Goal: Transaction & Acquisition: Purchase product/service

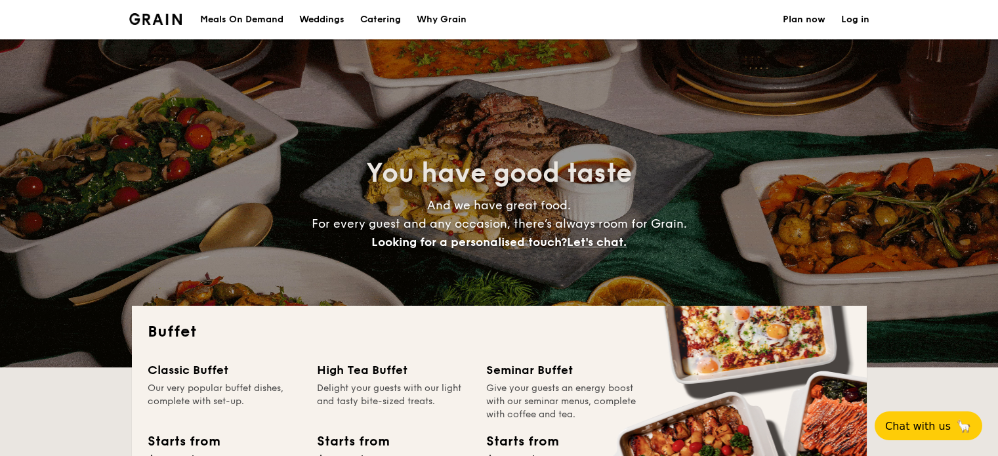
select select
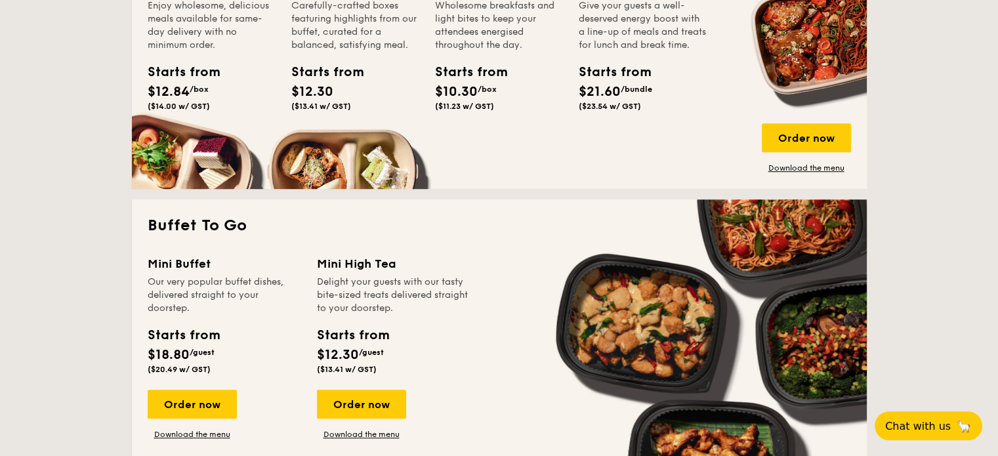
scroll to position [590, 0]
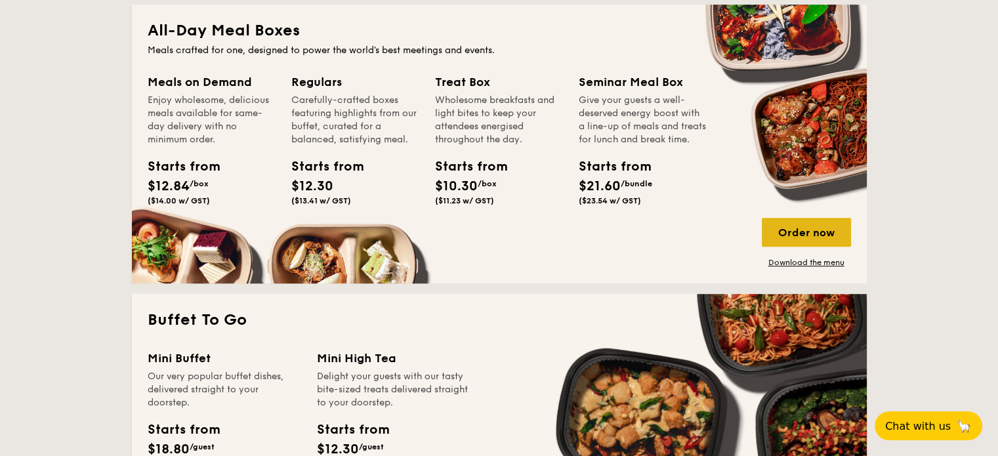
click at [798, 225] on div "Order now" at bounding box center [806, 232] width 89 height 29
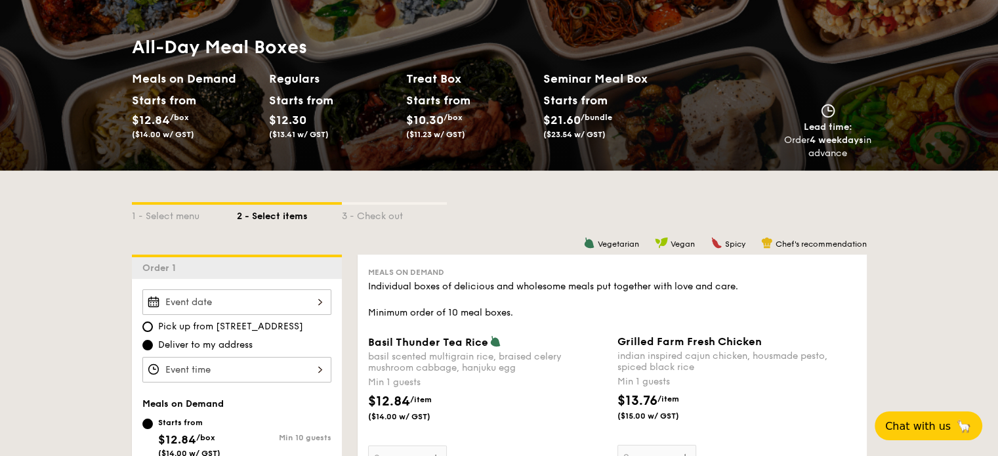
scroll to position [262, 0]
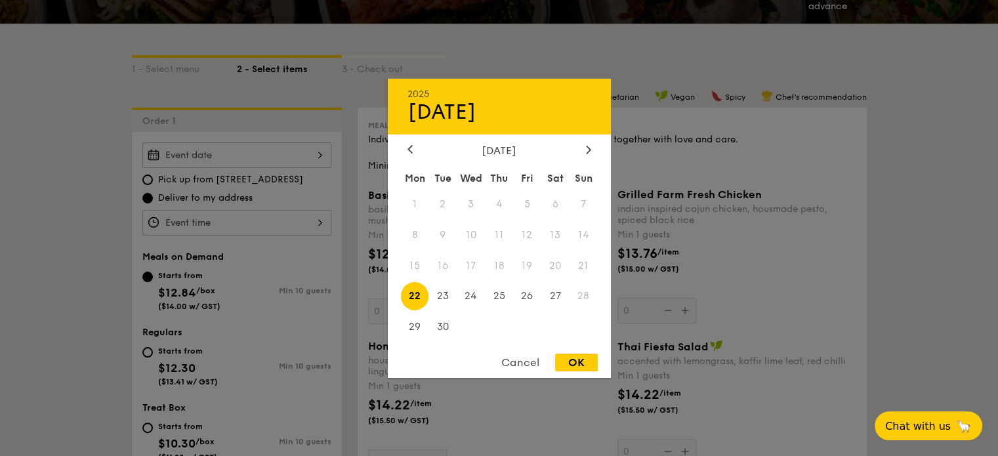
click at [213, 145] on div "2025 Sep [DATE] Tue Wed Thu Fri Sat Sun 1 2 3 4 5 6 7 8 9 10 11 12 13 14 15 16 …" at bounding box center [236, 155] width 189 height 26
click at [409, 296] on span "22" at bounding box center [415, 296] width 28 height 28
click at [573, 364] on div "OK" at bounding box center [576, 363] width 43 height 18
type input "[DATE]"
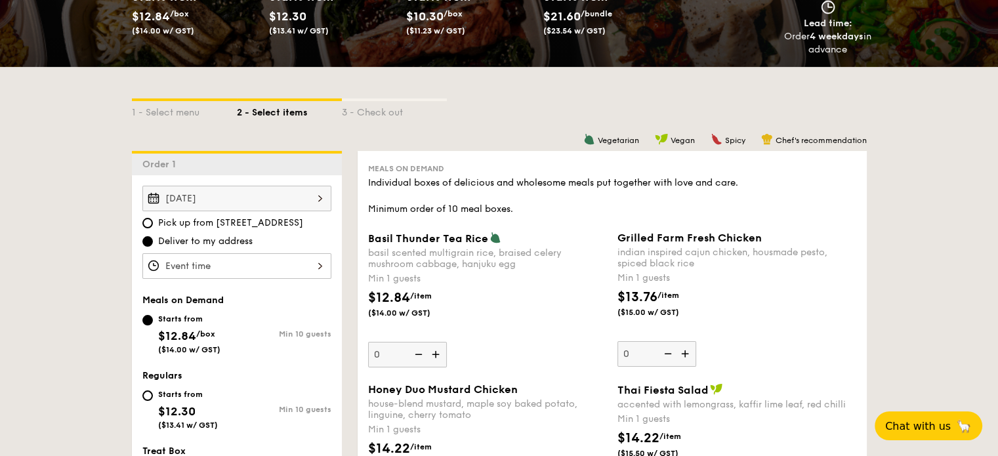
scroll to position [197, 0]
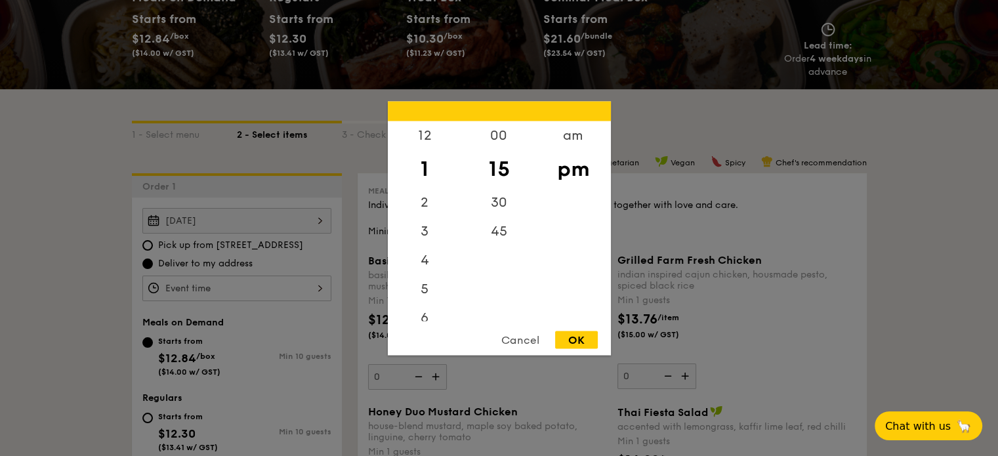
click at [192, 283] on div "12 1 2 3 4 5 6 7 8 9 10 11 00 15 30 45 am pm Cancel OK" at bounding box center [236, 289] width 189 height 26
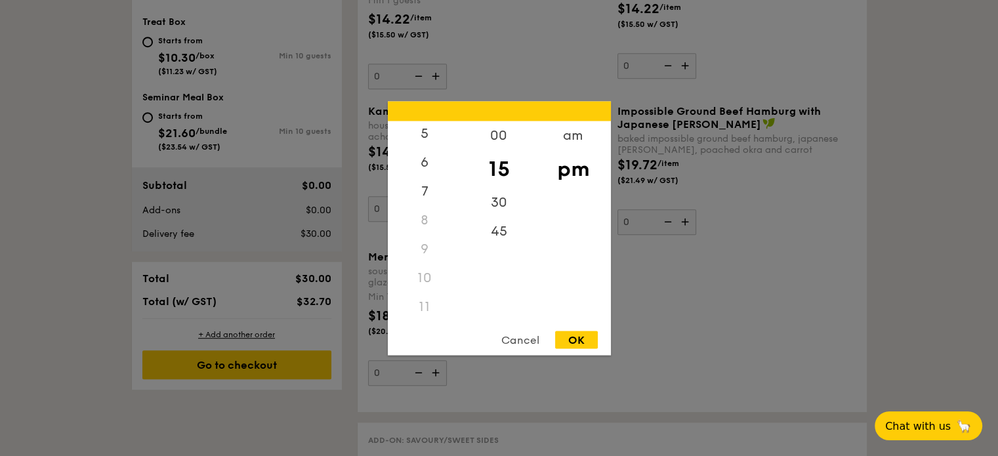
scroll to position [853, 0]
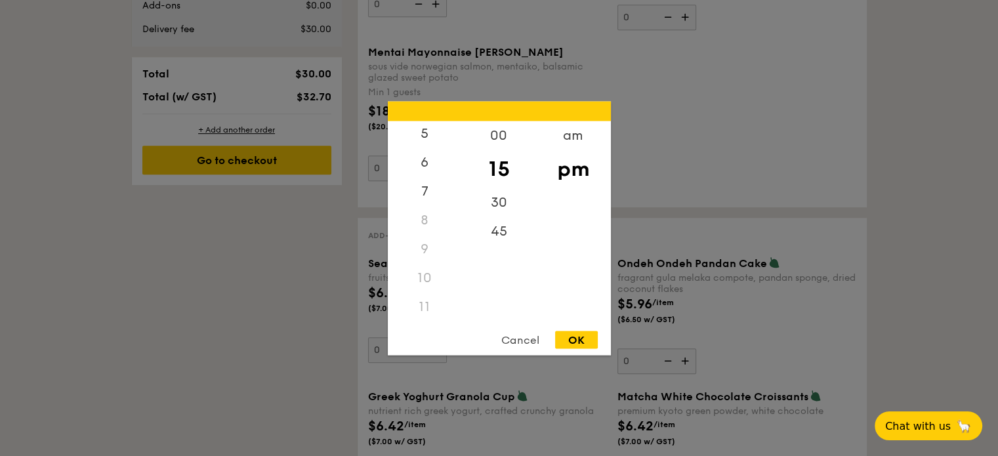
click at [514, 338] on div "Cancel" at bounding box center [520, 340] width 64 height 18
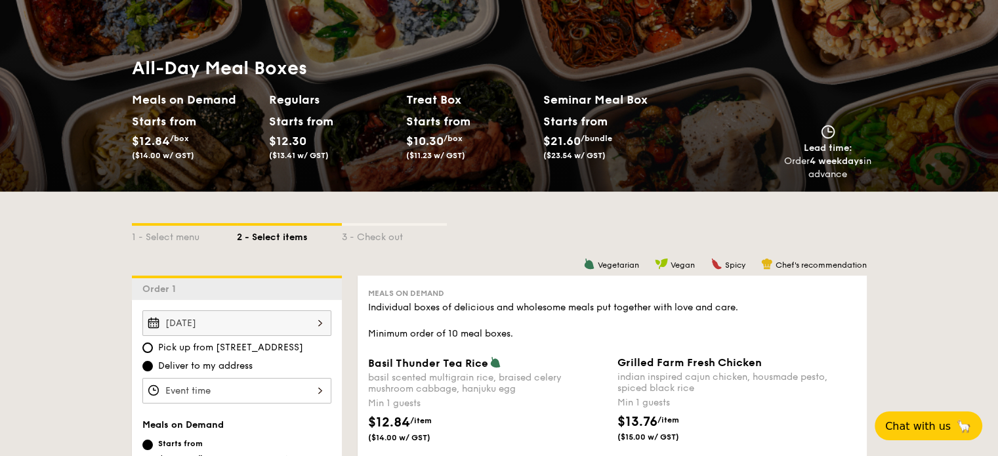
scroll to position [0, 0]
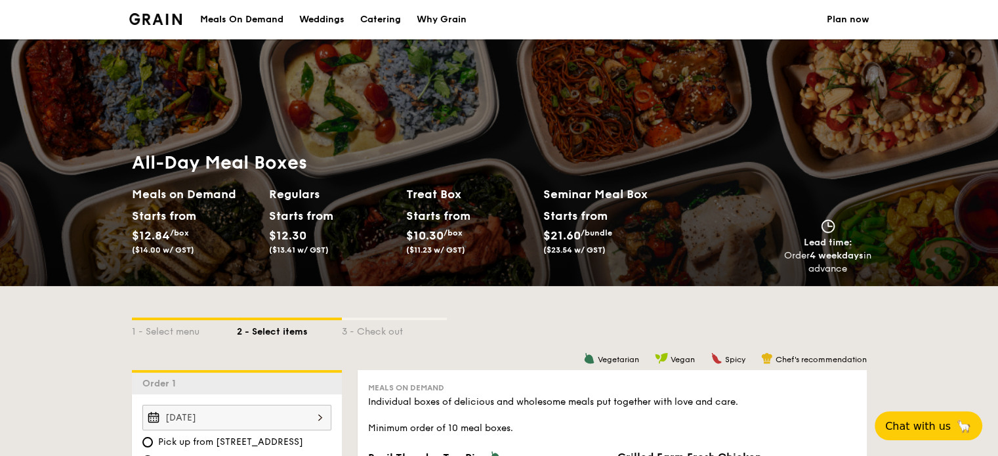
click at [167, 332] on div "1 - Select menu" at bounding box center [184, 329] width 105 height 18
select select
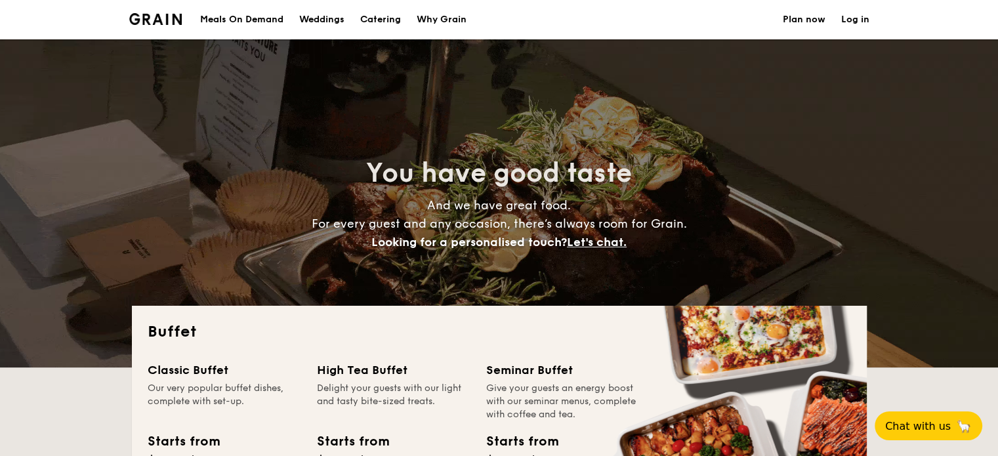
click at [264, 20] on div "Meals On Demand" at bounding box center [241, 19] width 83 height 39
click at [367, 20] on h1 "Catering" at bounding box center [380, 19] width 41 height 39
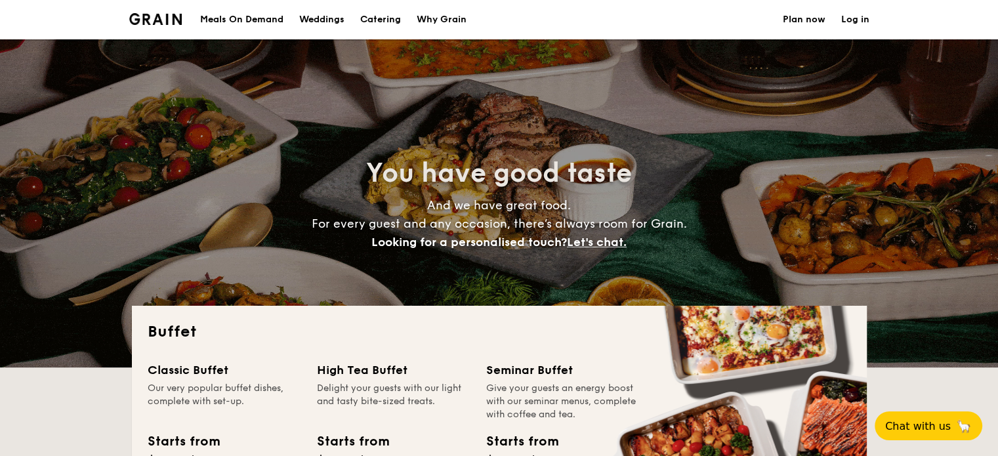
click at [375, 18] on h1 "Catering" at bounding box center [380, 19] width 41 height 39
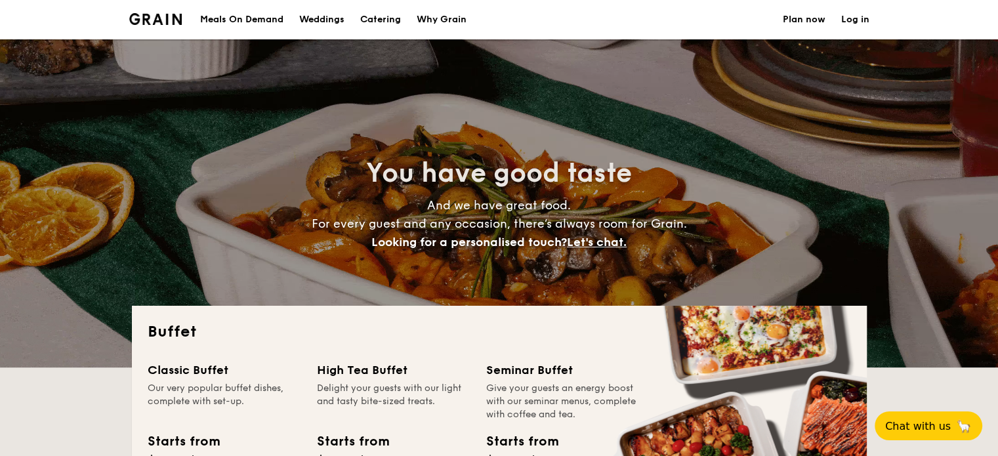
click at [374, 18] on h1 "Catering" at bounding box center [380, 19] width 41 height 39
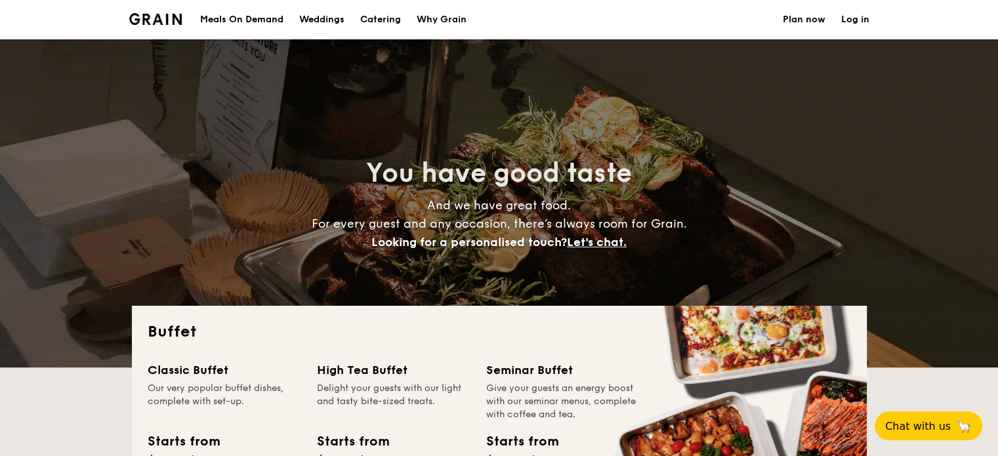
click at [373, 18] on h1 "Catering" at bounding box center [380, 19] width 41 height 39
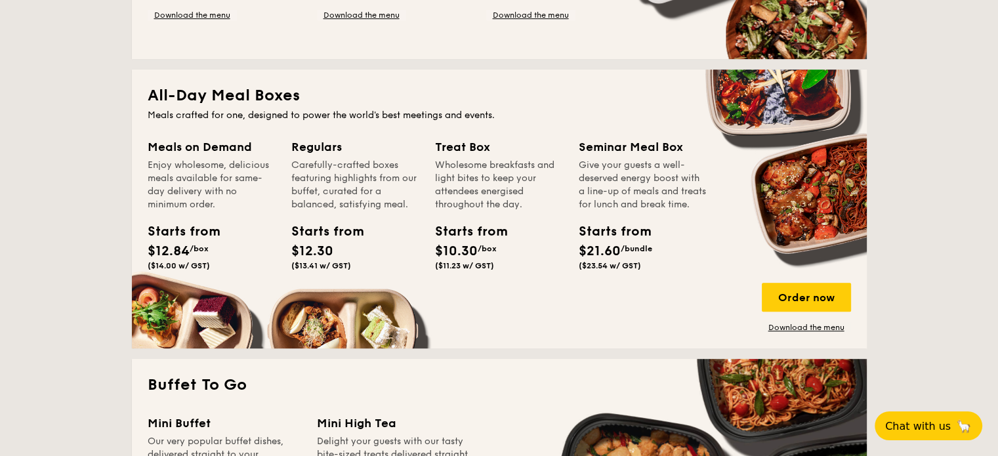
scroll to position [525, 0]
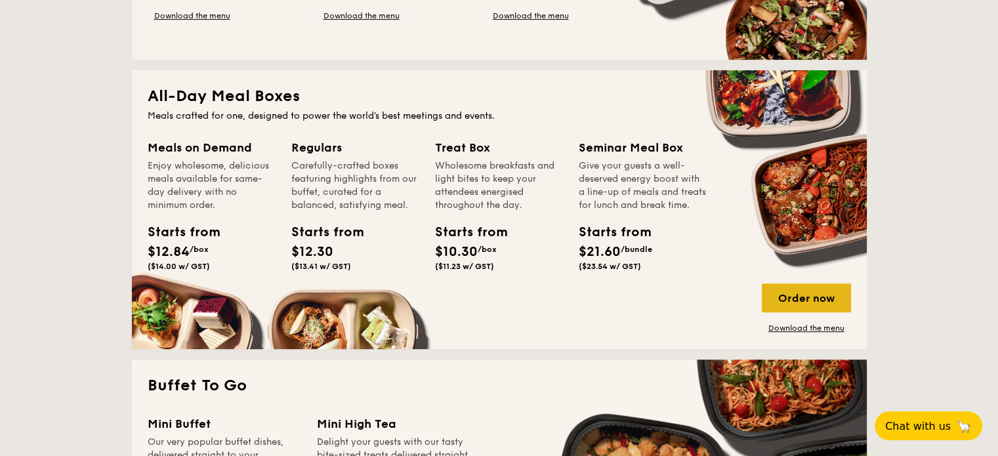
click at [792, 295] on div "Order now" at bounding box center [806, 297] width 89 height 29
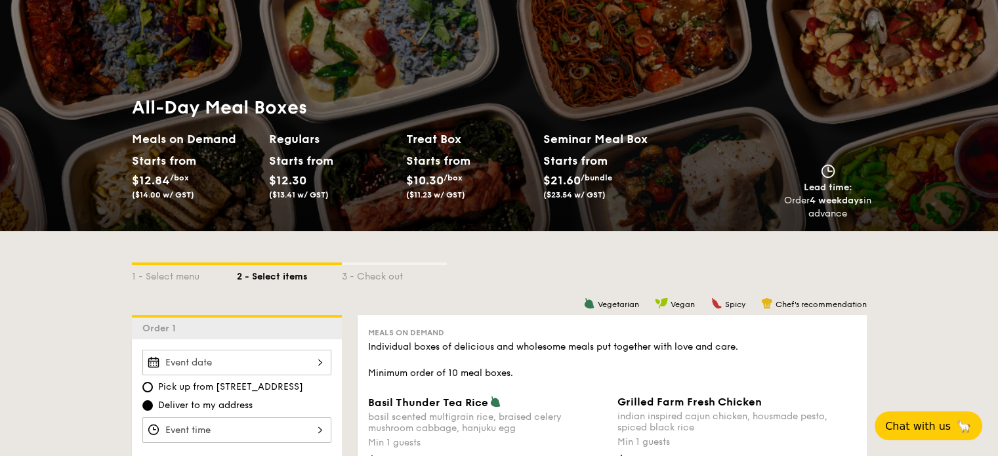
scroll to position [131, 0]
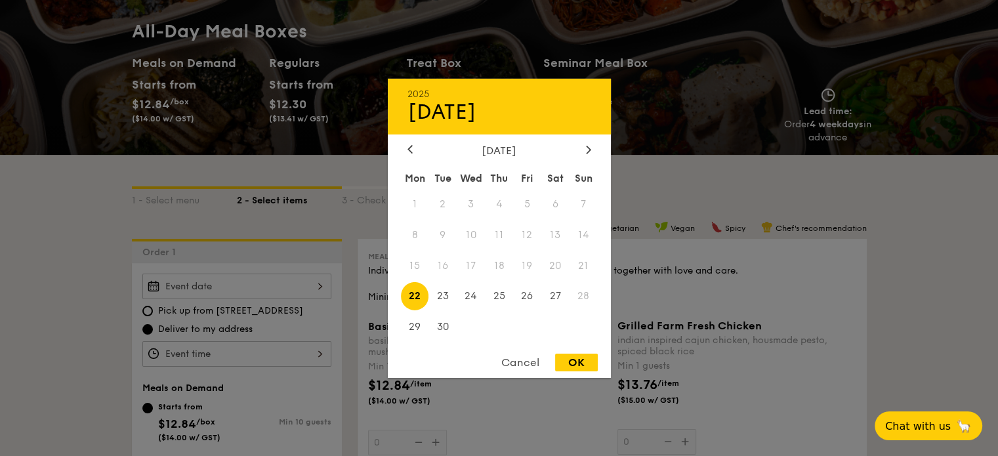
click at [199, 293] on div "2025 Sep [DATE] Tue Wed Thu Fri Sat Sun 1 2 3 4 5 6 7 8 9 10 11 12 13 14 15 16 …" at bounding box center [236, 287] width 189 height 26
click at [407, 293] on span "22" at bounding box center [415, 296] width 28 height 28
click at [565, 358] on div "OK" at bounding box center [576, 363] width 43 height 18
type input "[DATE]"
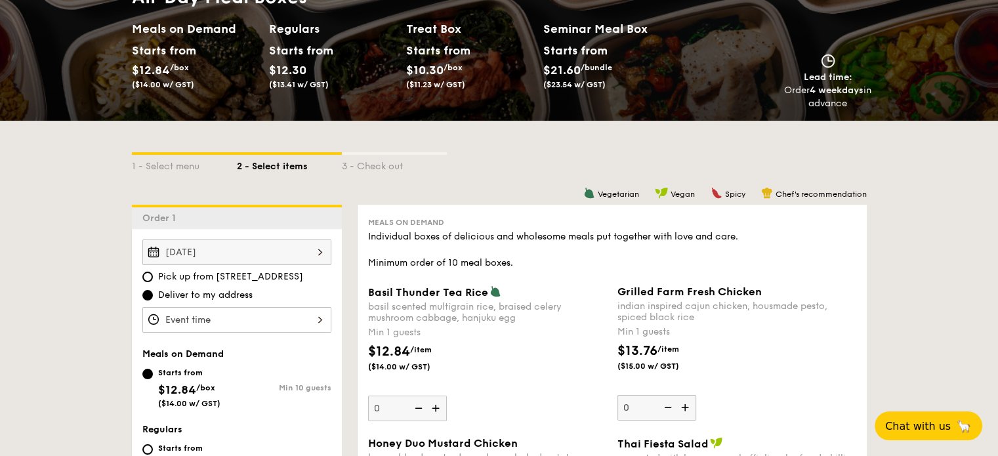
scroll to position [197, 0]
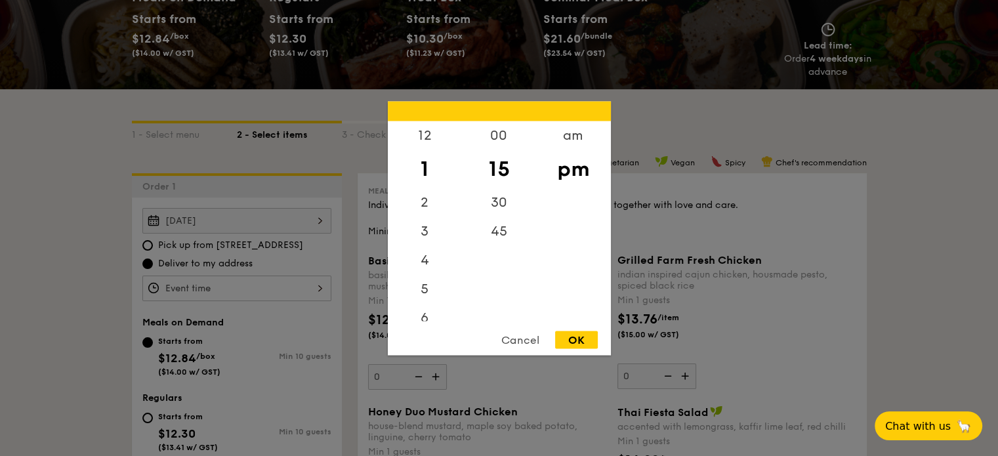
click at [189, 283] on div "12 1 2 3 4 5 6 7 8 9 10 11 00 15 30 45 am pm Cancel OK" at bounding box center [236, 289] width 189 height 26
click at [422, 139] on div "12" at bounding box center [425, 140] width 74 height 38
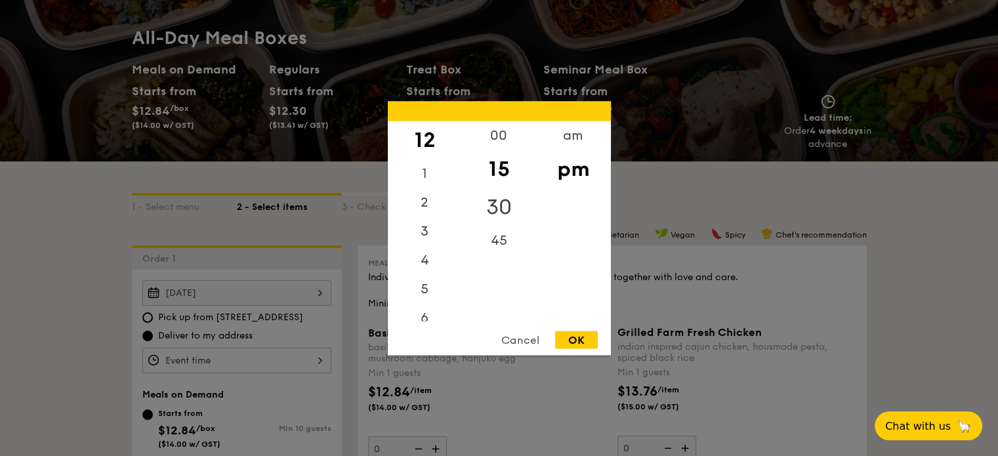
scroll to position [0, 0]
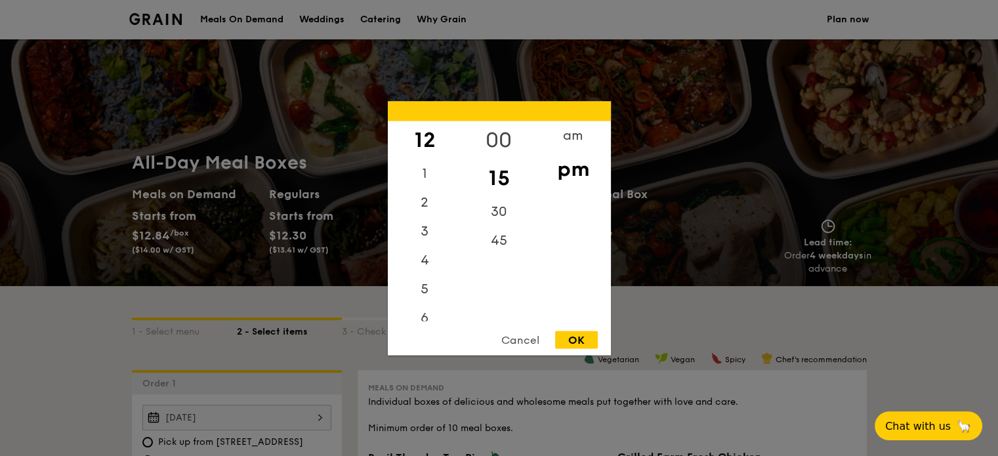
click at [502, 131] on div "00" at bounding box center [499, 140] width 74 height 38
click at [575, 335] on div "OK" at bounding box center [576, 340] width 43 height 18
type input "12:00PM"
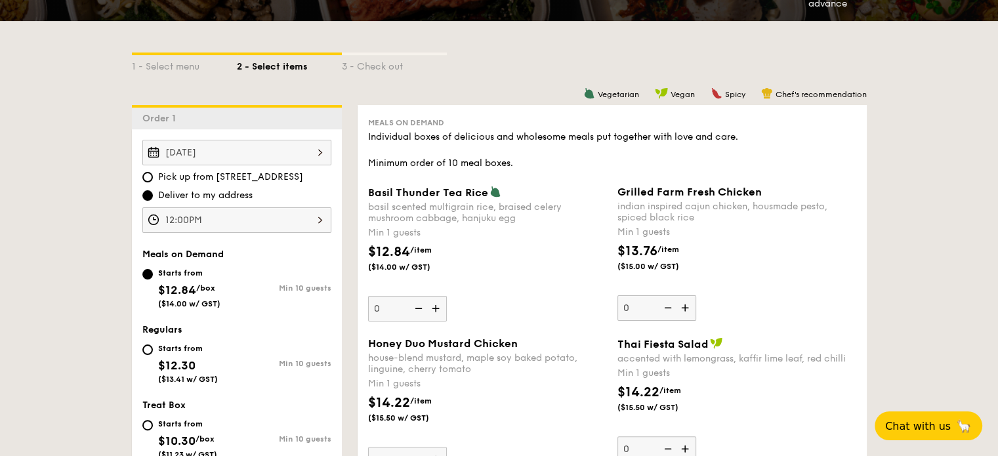
scroll to position [262, 0]
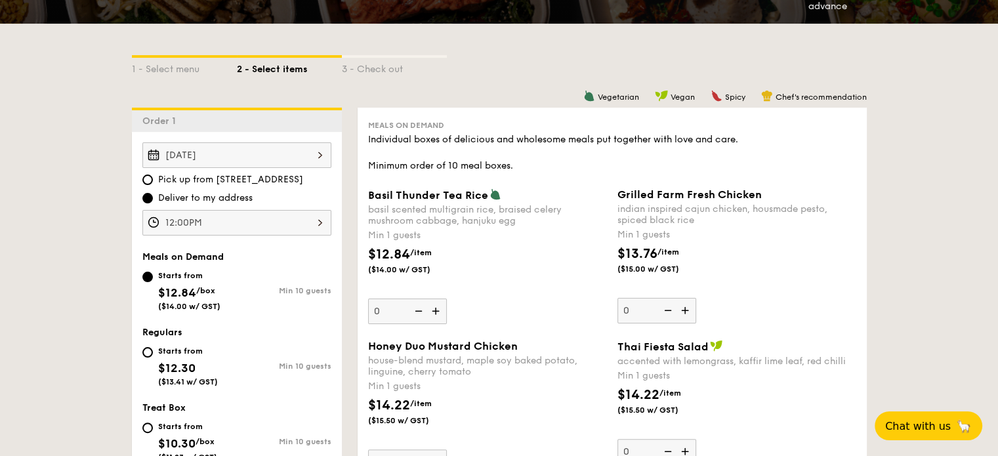
click at [430, 311] on img at bounding box center [437, 310] width 20 height 25
click at [430, 311] on input "0" at bounding box center [407, 311] width 79 height 26
click at [434, 310] on img at bounding box center [437, 310] width 20 height 25
click at [434, 310] on input "1" at bounding box center [407, 311] width 79 height 26
type input "2"
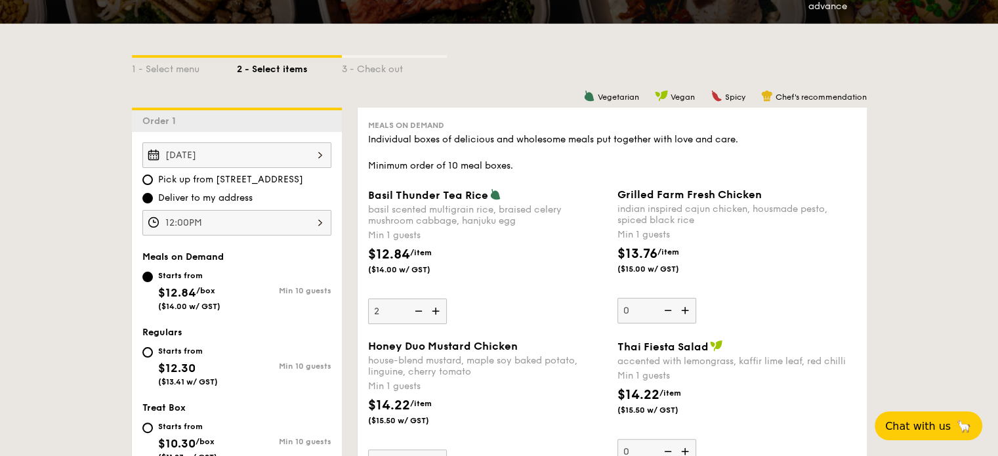
drag, startPoint x: 480, startPoint y: 293, endPoint x: 490, endPoint y: 287, distance: 11.5
click at [481, 293] on div "Basil Thunder Tea [PERSON_NAME] scented multigrain rice, braised celery mushroo…" at bounding box center [487, 256] width 239 height 136
click at [447, 298] on input "2" at bounding box center [407, 311] width 79 height 26
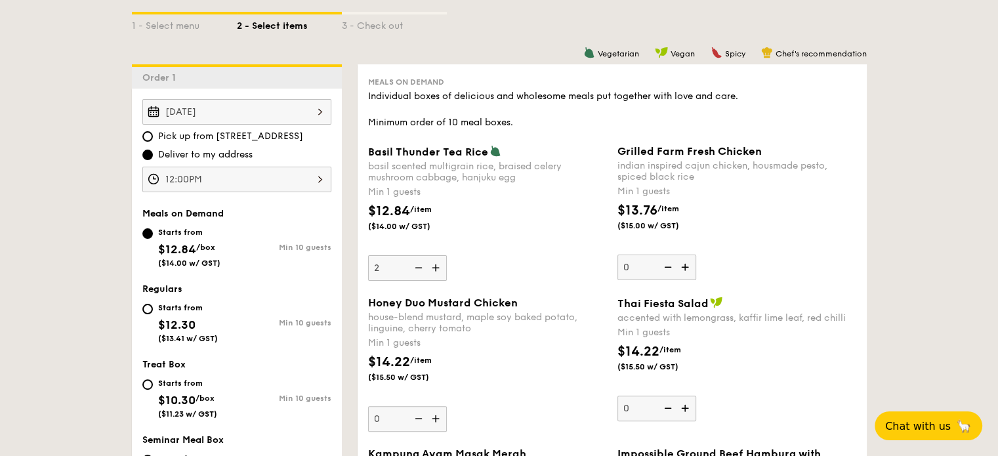
scroll to position [328, 0]
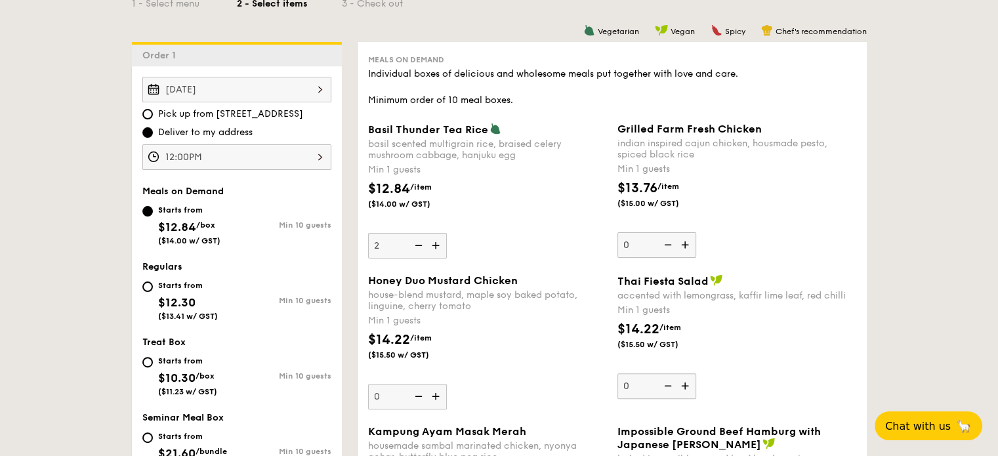
click at [514, 225] on div "$12.84 /item ($14.00 w/ GST)" at bounding box center [487, 202] width 249 height 46
click at [447, 233] on input "2" at bounding box center [407, 246] width 79 height 26
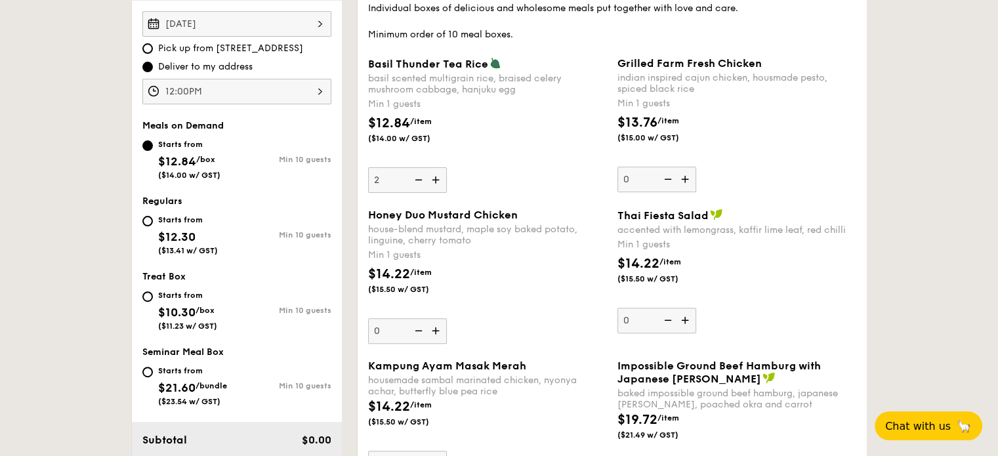
click at [436, 329] on img at bounding box center [437, 330] width 20 height 25
click at [436, 329] on input "0" at bounding box center [407, 331] width 79 height 26
click at [436, 329] on img at bounding box center [437, 330] width 20 height 25
click at [436, 329] on input "1" at bounding box center [407, 331] width 79 height 26
click at [436, 329] on img at bounding box center [437, 330] width 20 height 25
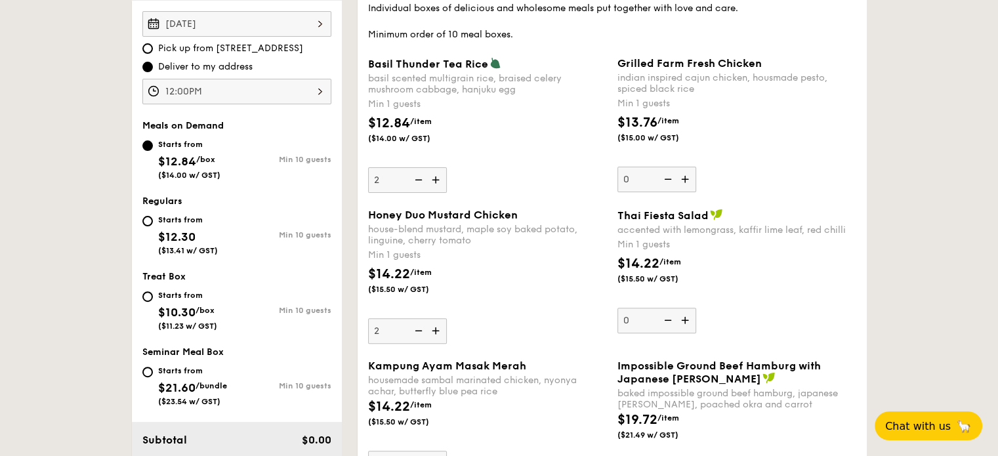
click at [436, 329] on input "2" at bounding box center [407, 331] width 79 height 26
click at [436, 329] on img at bounding box center [437, 330] width 20 height 25
click at [436, 329] on input "3" at bounding box center [407, 331] width 79 height 26
click at [436, 329] on img at bounding box center [437, 330] width 20 height 25
click at [436, 329] on input "4" at bounding box center [407, 331] width 79 height 26
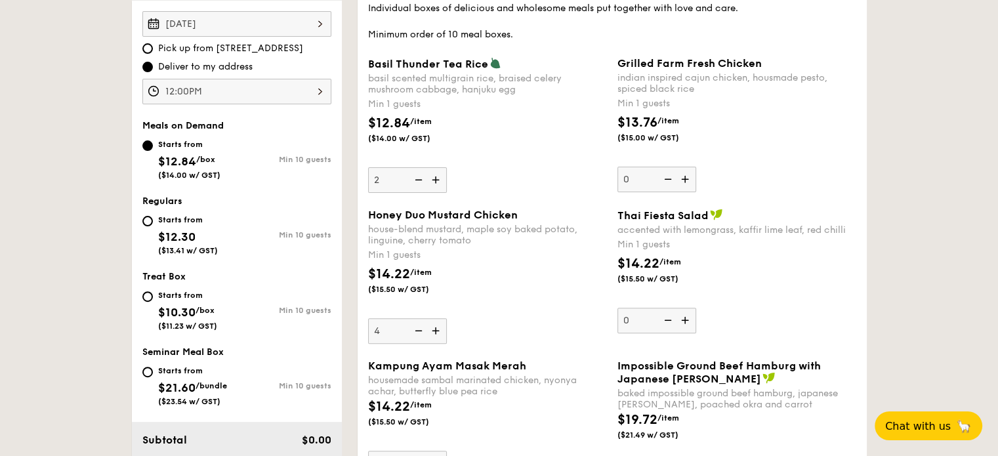
type input "5"
click at [505, 304] on div "$14.22 /item ($15.50 w/ GST)" at bounding box center [487, 287] width 249 height 46
click at [447, 318] on input "5" at bounding box center [407, 331] width 79 height 26
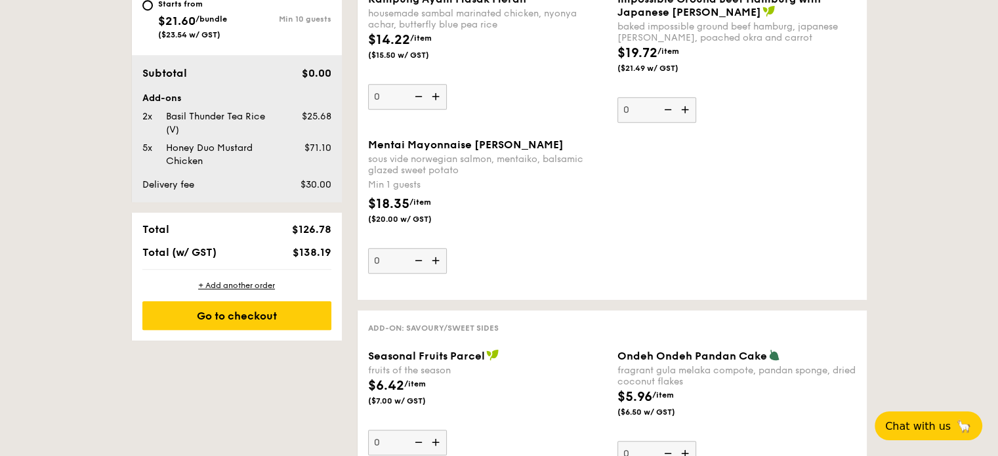
scroll to position [722, 0]
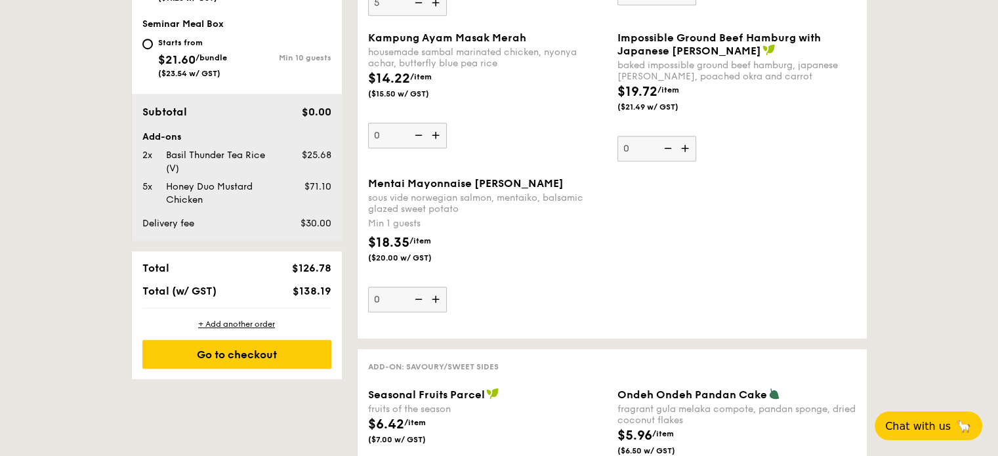
click at [436, 297] on img at bounding box center [437, 299] width 20 height 25
click at [436, 297] on input "0" at bounding box center [407, 300] width 79 height 26
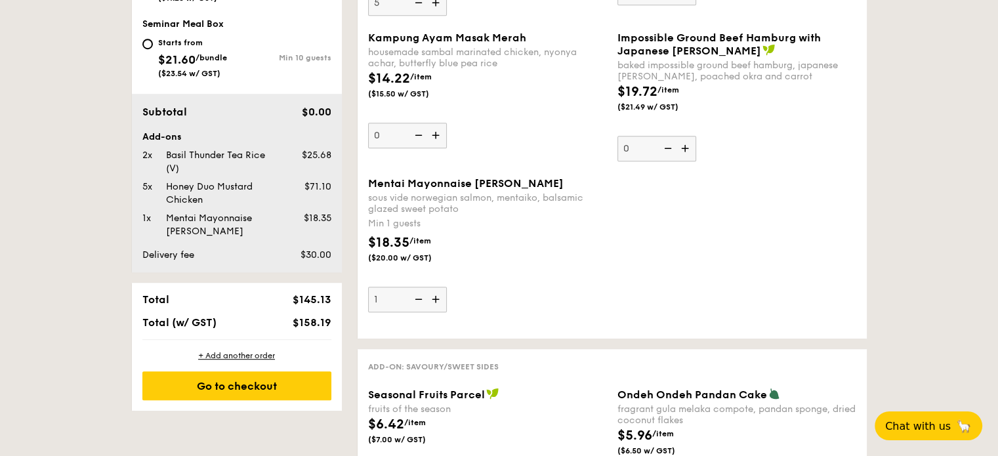
click at [436, 297] on img at bounding box center [437, 299] width 20 height 25
click at [436, 297] on input "1" at bounding box center [407, 300] width 79 height 26
click at [436, 297] on img at bounding box center [437, 299] width 20 height 25
click at [436, 297] on input "2" at bounding box center [407, 300] width 79 height 26
click at [436, 297] on img at bounding box center [437, 299] width 20 height 25
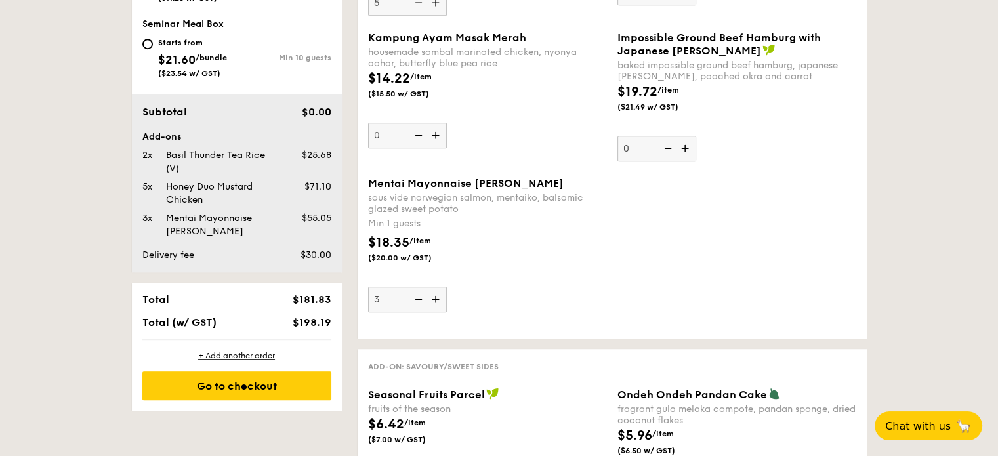
click at [436, 297] on input "3" at bounding box center [407, 300] width 79 height 26
click at [436, 297] on img at bounding box center [437, 299] width 20 height 25
click at [436, 297] on input "4" at bounding box center [407, 300] width 79 height 26
type input "5"
click at [548, 281] on div "Mentai Mayonnaise Aburi Salmon sous vide norwegian salmon, mentaiko, balsamic g…" at bounding box center [487, 244] width 239 height 135
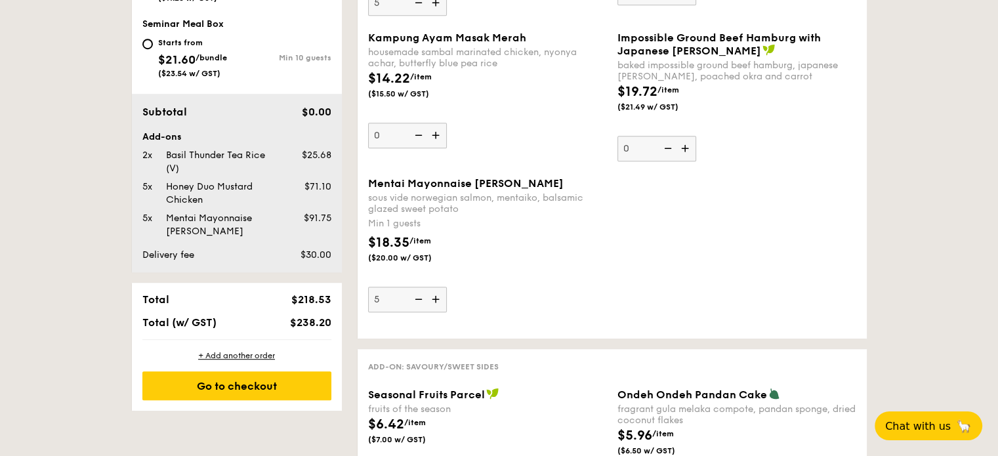
click at [447, 287] on input "5" at bounding box center [407, 300] width 79 height 26
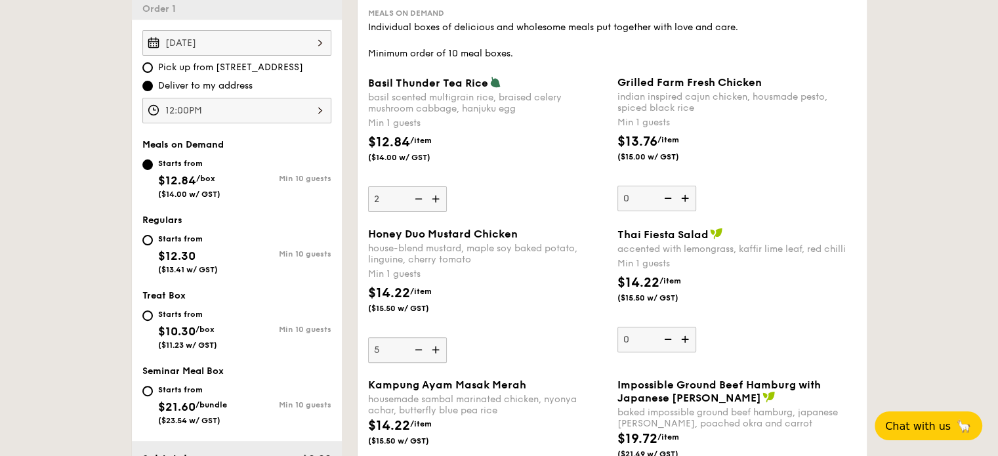
scroll to position [328, 0]
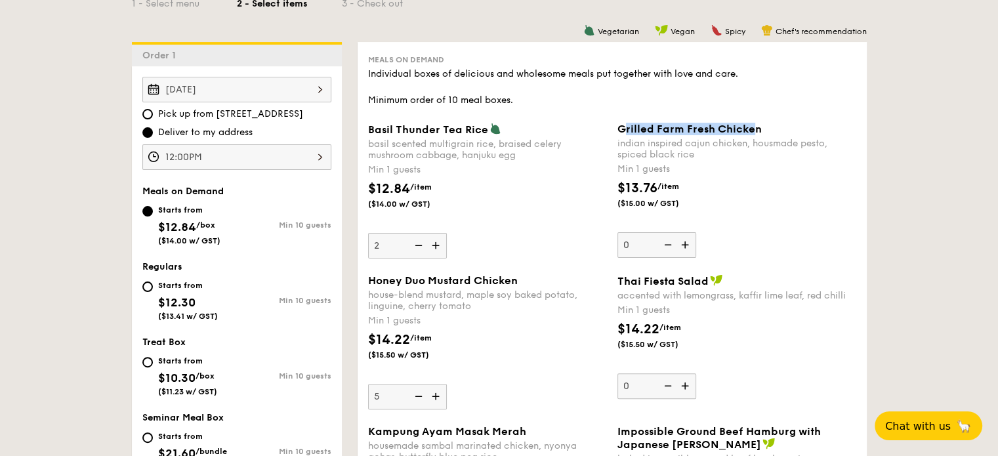
drag, startPoint x: 620, startPoint y: 127, endPoint x: 752, endPoint y: 127, distance: 132.5
click at [752, 127] on span "Grilled Farm Fresh Chicken" at bounding box center [689, 129] width 144 height 12
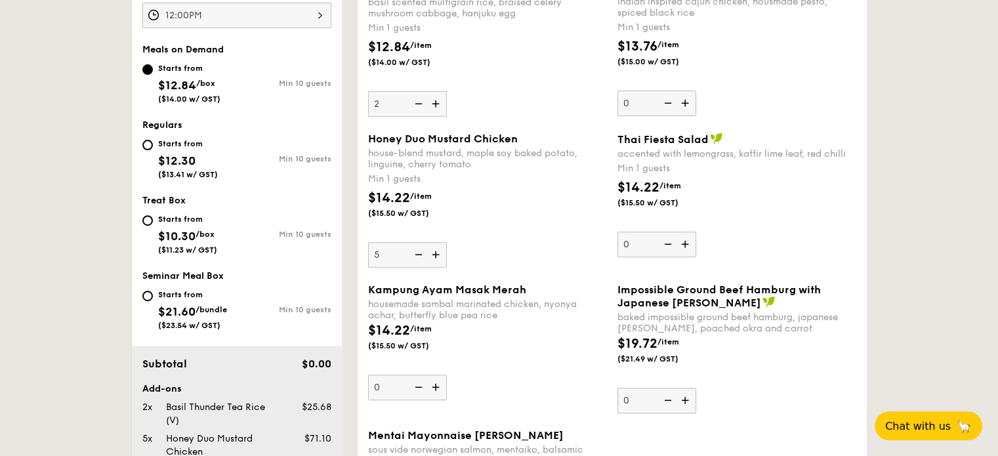
scroll to position [525, 0]
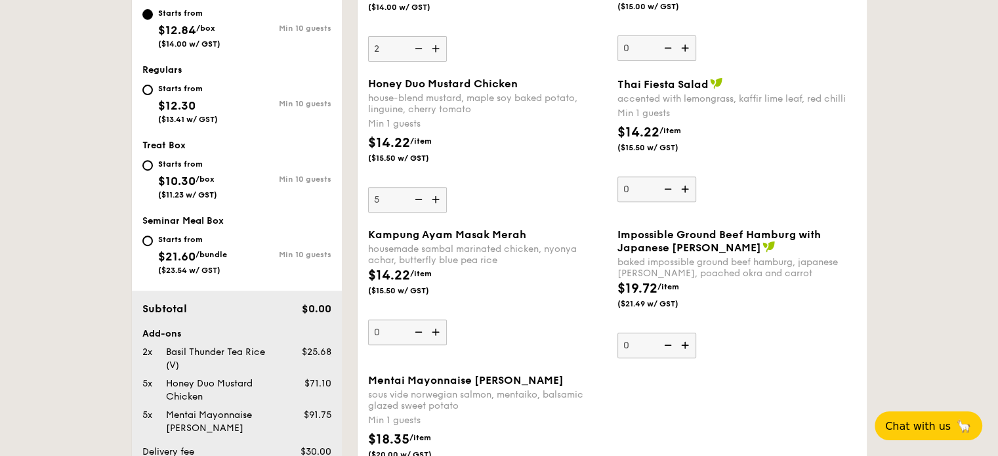
click at [438, 330] on img at bounding box center [437, 331] width 20 height 25
click at [438, 330] on input "0" at bounding box center [407, 332] width 79 height 26
click at [436, 330] on img at bounding box center [437, 331] width 20 height 25
click at [436, 330] on input "1" at bounding box center [407, 332] width 79 height 26
click at [436, 329] on img at bounding box center [437, 331] width 20 height 25
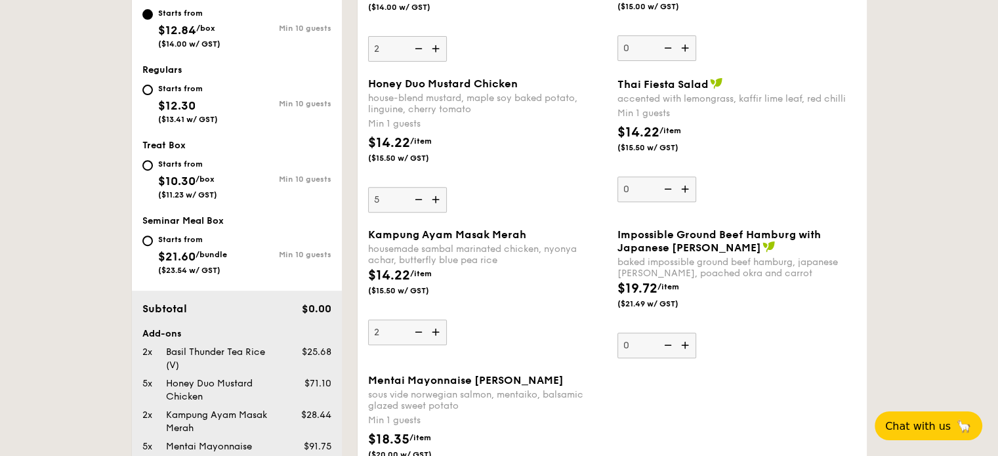
click at [436, 329] on input "2" at bounding box center [407, 332] width 79 height 26
click at [436, 329] on img at bounding box center [437, 331] width 20 height 25
click at [436, 329] on input "3" at bounding box center [407, 332] width 79 height 26
click at [436, 329] on img at bounding box center [437, 331] width 20 height 25
click at [436, 329] on input "4" at bounding box center [407, 332] width 79 height 26
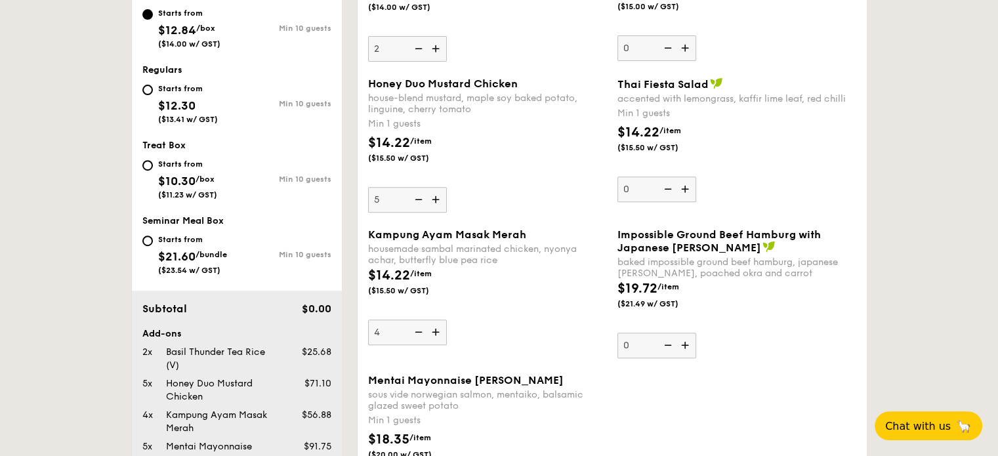
type input "5"
click at [510, 318] on div "Kampung Ayam Masak Merah housemade sambal marinated chicken, nyonya achar, butt…" at bounding box center [487, 286] width 239 height 117
click at [447, 319] on input "5" at bounding box center [407, 332] width 79 height 26
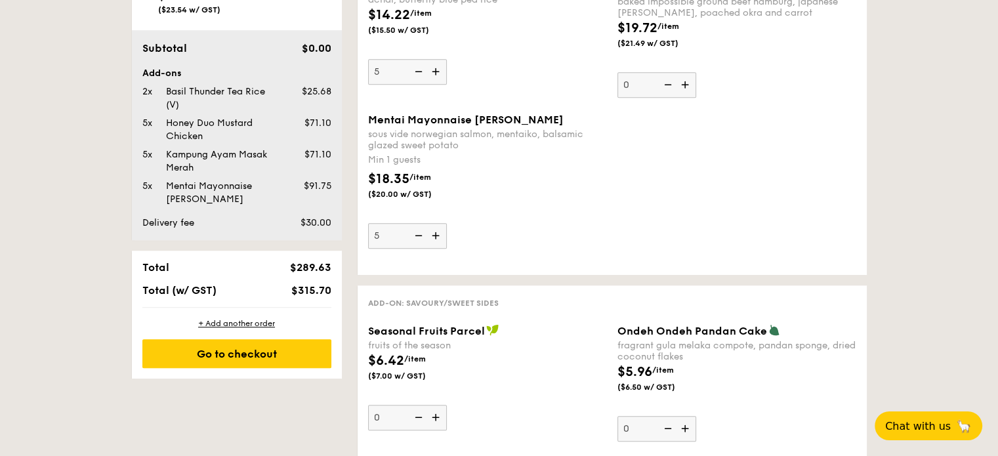
scroll to position [787, 0]
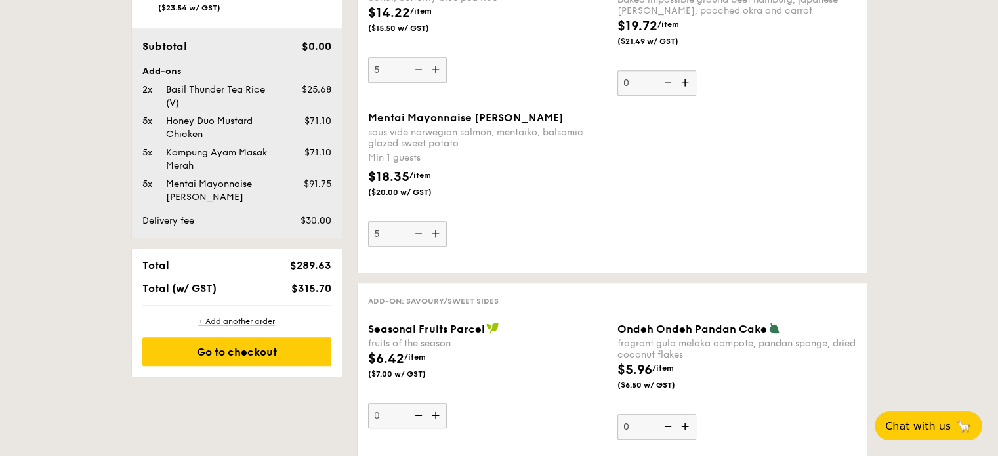
click at [546, 218] on div "Mentai Mayonnaise Aburi Salmon sous vide norwegian salmon, mentaiko, balsamic g…" at bounding box center [487, 179] width 239 height 135
click at [447, 221] on input "5" at bounding box center [407, 234] width 79 height 26
click at [557, 216] on div "Mentai Mayonnaise Aburi Salmon sous vide norwegian salmon, mentaiko, balsamic g…" at bounding box center [487, 179] width 239 height 135
click at [447, 221] on input "5" at bounding box center [407, 234] width 79 height 26
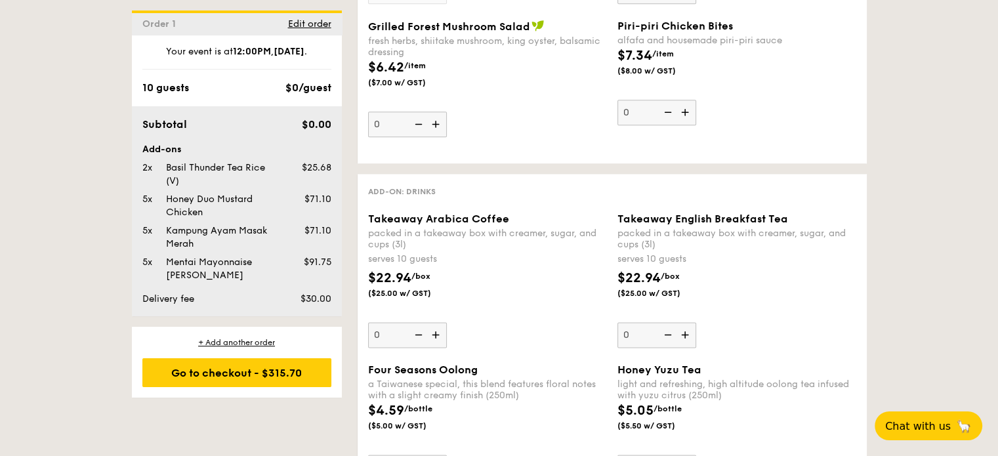
scroll to position [1706, 0]
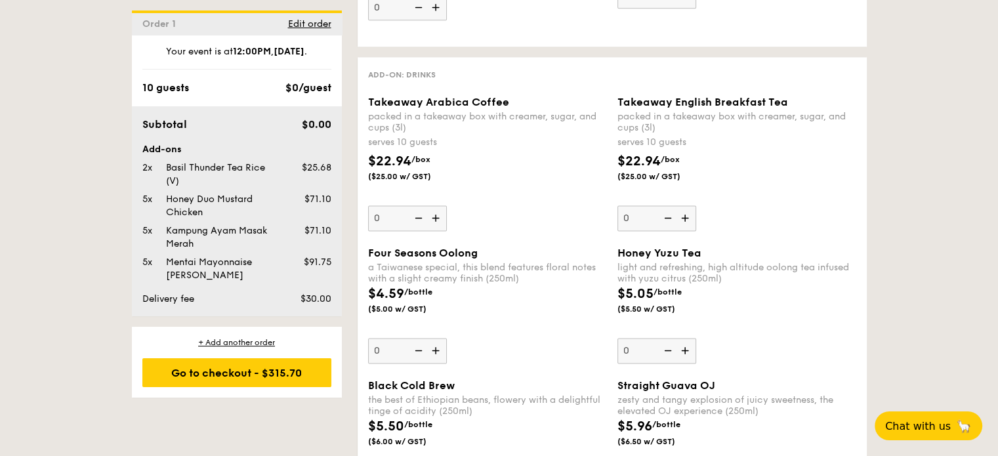
click at [436, 215] on img at bounding box center [437, 217] width 20 height 25
click at [436, 215] on input "0" at bounding box center [407, 218] width 79 height 26
type input "1"
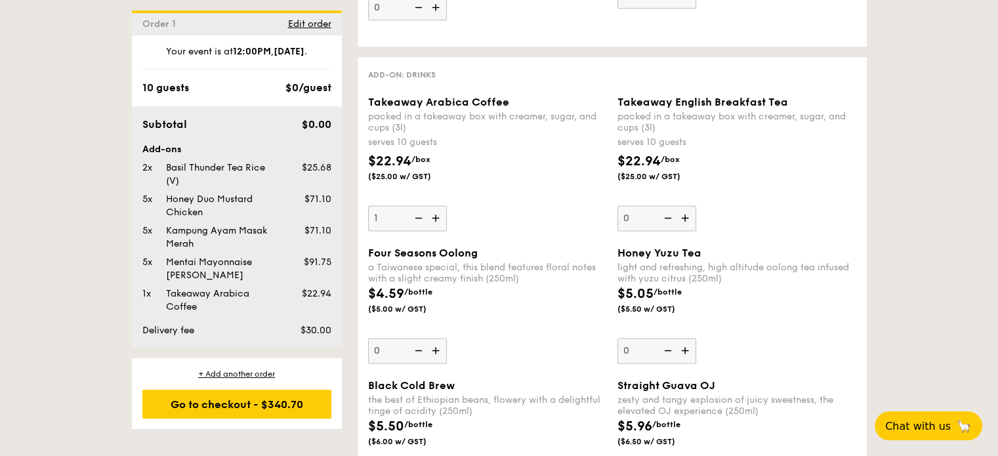
click at [525, 207] on div "Takeaway Arabica Coffee packed in a takeaway box with [PERSON_NAME], sugar, and…" at bounding box center [487, 163] width 239 height 135
click at [447, 207] on input "1" at bounding box center [407, 218] width 79 height 26
click at [687, 216] on img at bounding box center [686, 217] width 20 height 25
click at [687, 216] on input "0" at bounding box center [656, 218] width 79 height 26
type input "1"
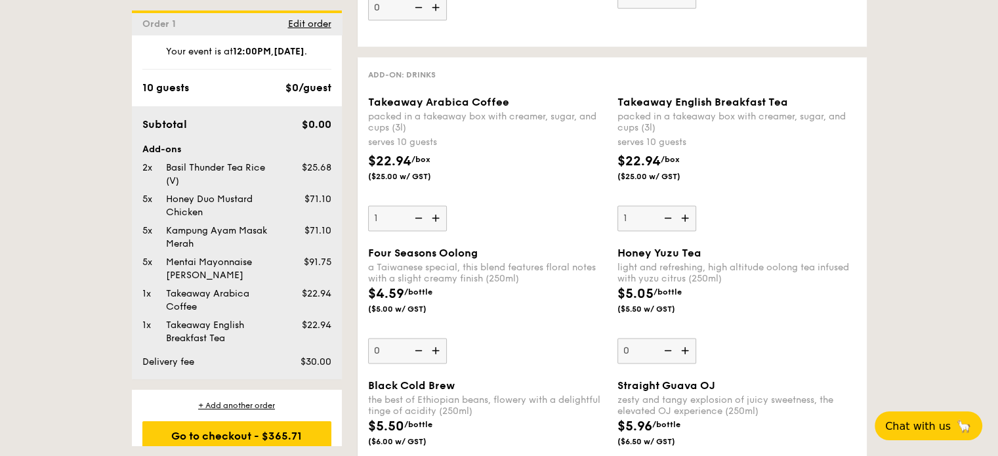
click at [758, 197] on div "Takeaway English Breakfast Tea packed in a takeaway box with [PERSON_NAME], sug…" at bounding box center [736, 163] width 239 height 135
click at [696, 205] on input "1" at bounding box center [656, 218] width 79 height 26
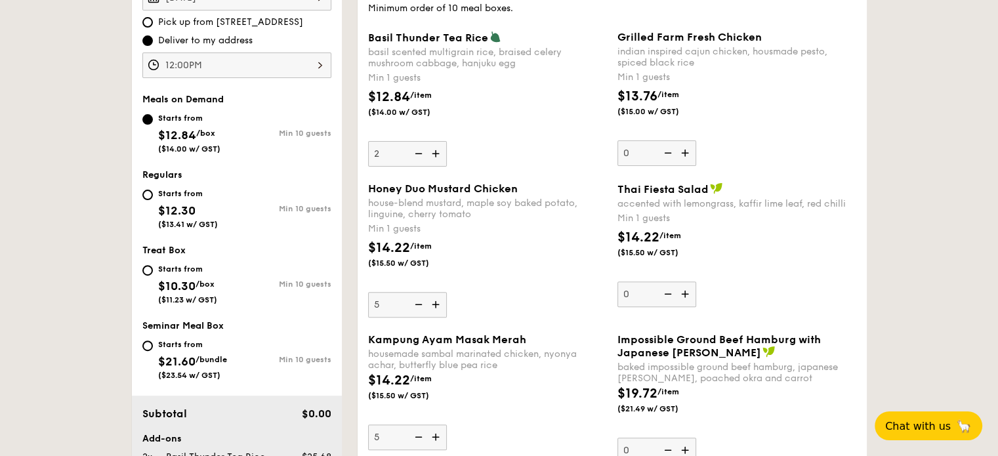
scroll to position [328, 0]
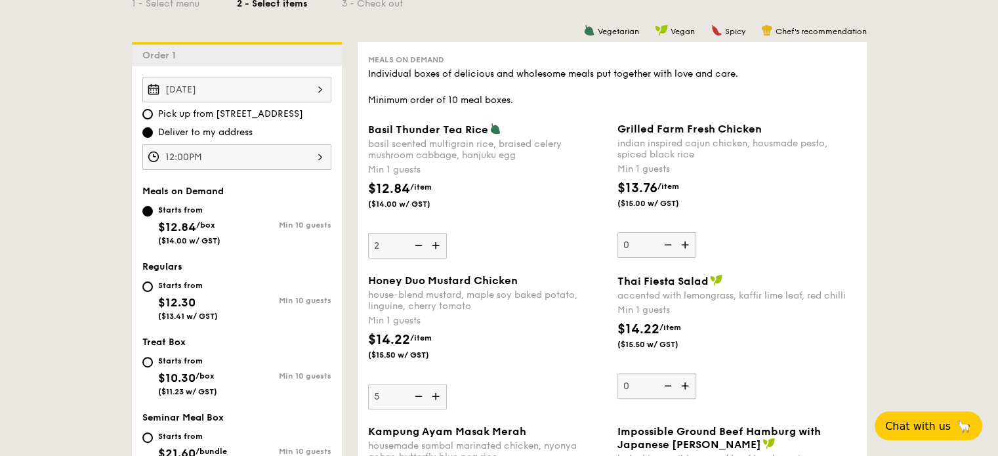
click at [418, 248] on img at bounding box center [417, 245] width 20 height 25
click at [418, 248] on input "2" at bounding box center [407, 246] width 79 height 26
type input "1"
click at [495, 243] on div "Basil Thunder Tea [PERSON_NAME] scented multigrain rice, braised celery mushroo…" at bounding box center [487, 191] width 239 height 136
click at [447, 243] on input "1" at bounding box center [407, 246] width 79 height 26
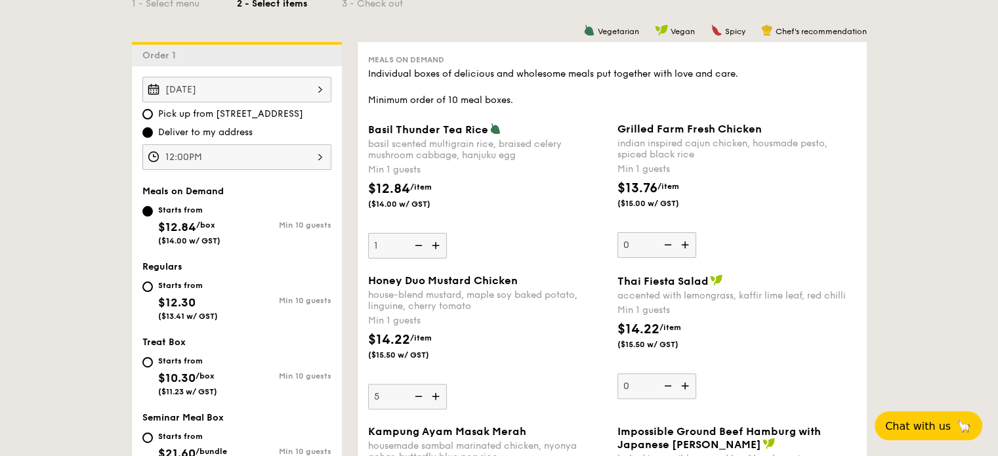
click at [686, 382] on img at bounding box center [686, 385] width 20 height 25
click at [686, 382] on input "0" at bounding box center [656, 386] width 79 height 26
click at [750, 351] on div "$14.22 /item ($15.50 w/ GST)" at bounding box center [736, 342] width 249 height 46
click at [696, 373] on input "1" at bounding box center [656, 386] width 79 height 26
click at [725, 329] on div "$14.22 /item ($15.50 w/ GST)" at bounding box center [736, 342] width 249 height 46
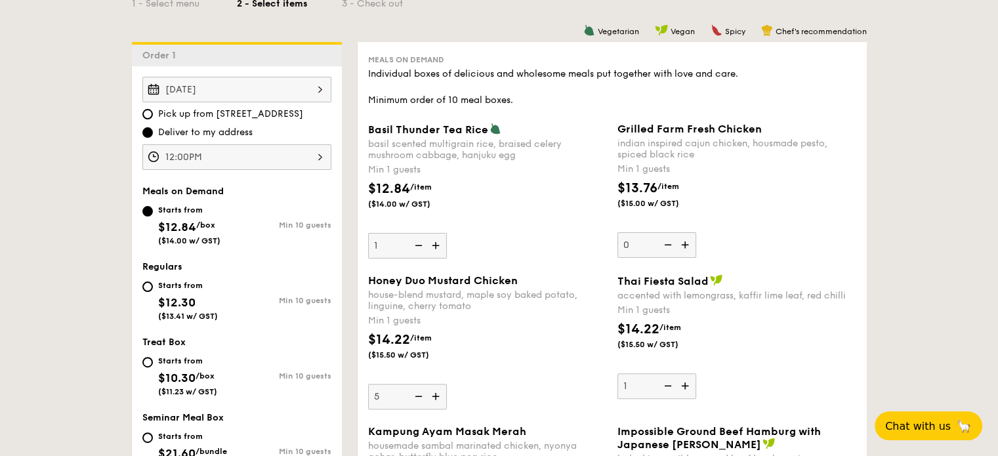
click at [696, 373] on input "1" at bounding box center [656, 386] width 79 height 26
click at [666, 388] on img at bounding box center [667, 385] width 20 height 25
click at [666, 388] on input "1" at bounding box center [656, 386] width 79 height 26
type input "0"
click at [434, 245] on img at bounding box center [437, 245] width 20 height 25
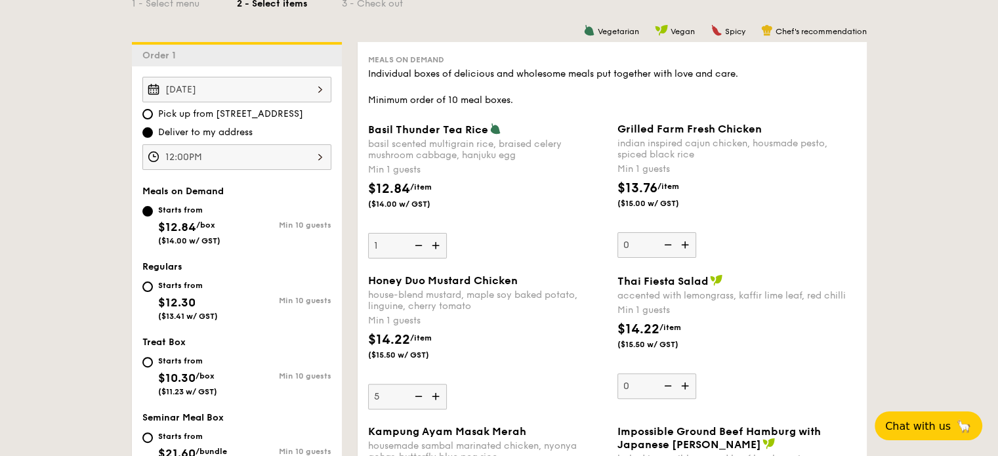
click at [434, 245] on input "1" at bounding box center [407, 246] width 79 height 26
type input "2"
click at [514, 240] on div "Basil Thunder Tea [PERSON_NAME] scented multigrain rice, braised celery mushroo…" at bounding box center [487, 191] width 239 height 136
click at [447, 240] on input "2" at bounding box center [407, 246] width 79 height 26
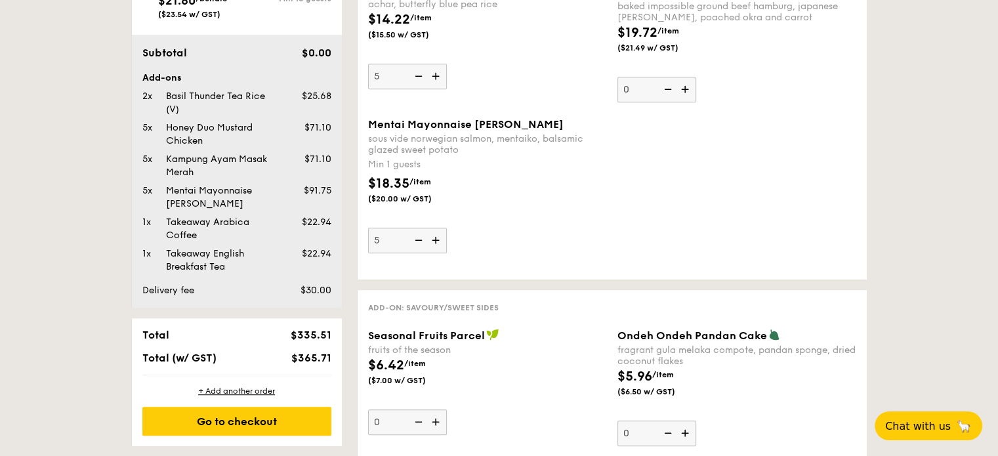
scroll to position [787, 0]
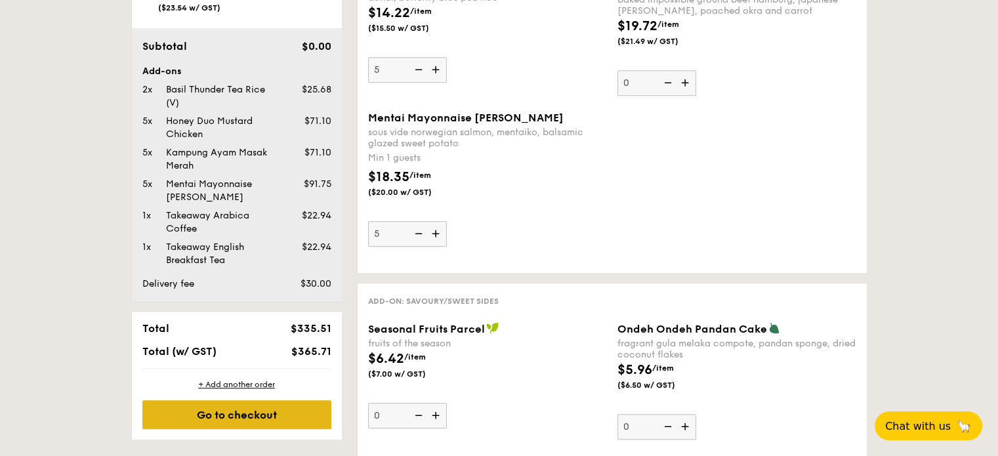
click at [255, 411] on div "Go to checkout" at bounding box center [236, 414] width 189 height 29
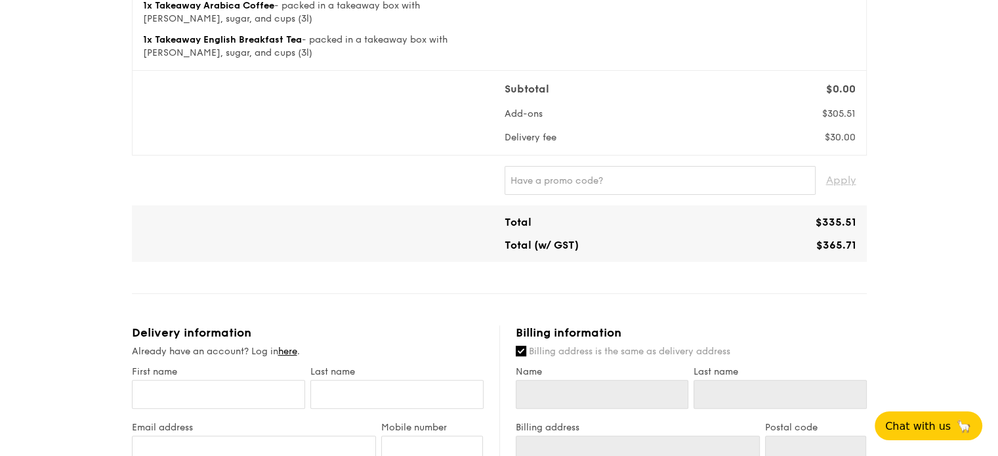
scroll to position [459, 0]
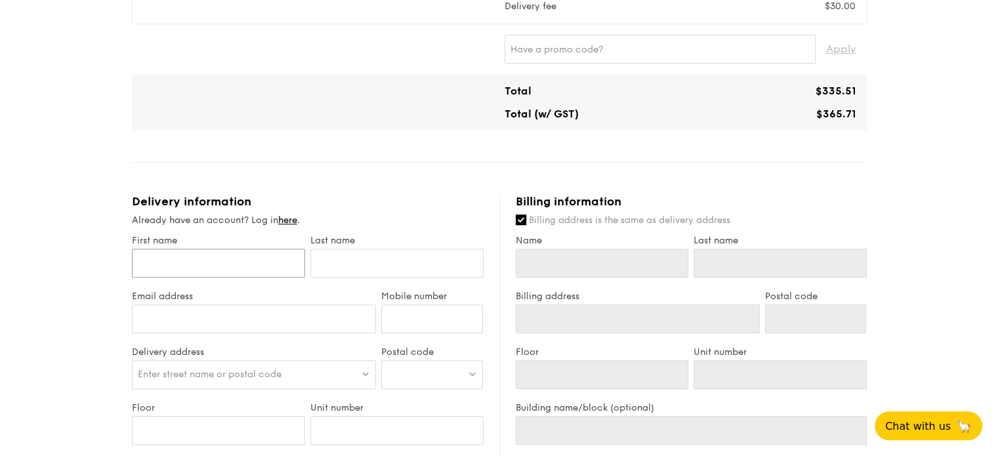
click at [227, 263] on input "First name" at bounding box center [218, 263] width 173 height 29
click at [289, 224] on link "here" at bounding box center [287, 220] width 19 height 11
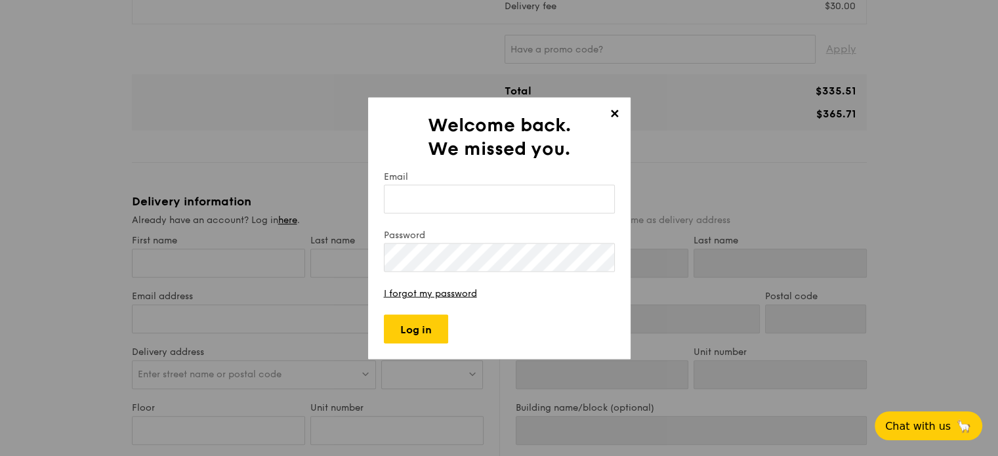
click at [417, 200] on input "Email" at bounding box center [499, 198] width 231 height 29
type input "[EMAIL_ADDRESS][DOMAIN_NAME]"
click at [420, 327] on input "Log in" at bounding box center [416, 328] width 64 height 29
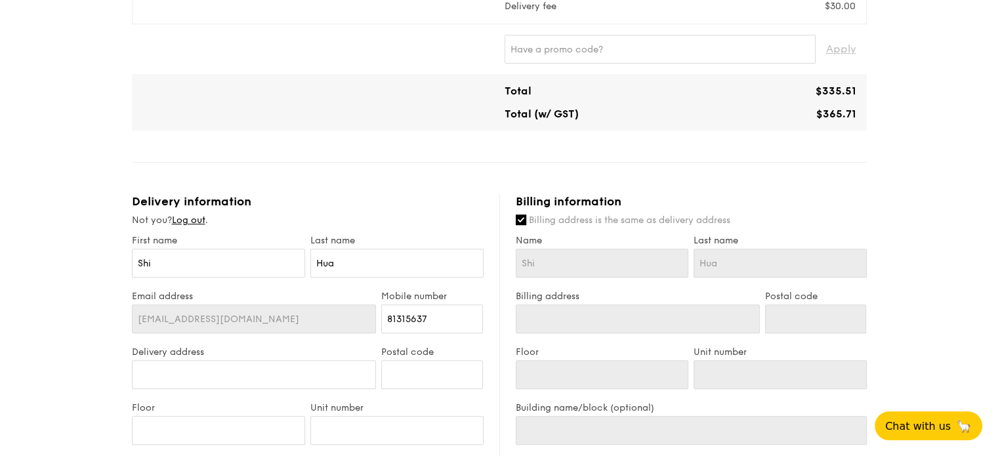
type input "[STREET_ADDRESS]"
type input "308232"
type input "[STREET_ADDRESS]"
type input "308232"
drag, startPoint x: 221, startPoint y: 267, endPoint x: 230, endPoint y: 265, distance: 9.4
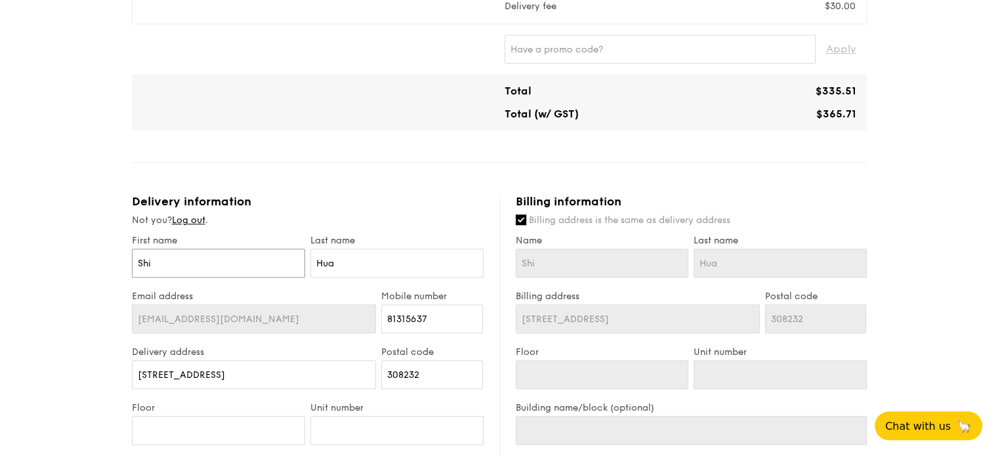
click at [221, 267] on input "Shi" at bounding box center [218, 263] width 173 height 29
click at [424, 251] on input "Hua" at bounding box center [396, 263] width 173 height 29
click at [455, 312] on input "81315637" at bounding box center [432, 318] width 102 height 29
click at [318, 380] on input "[STREET_ADDRESS]" at bounding box center [254, 374] width 245 height 29
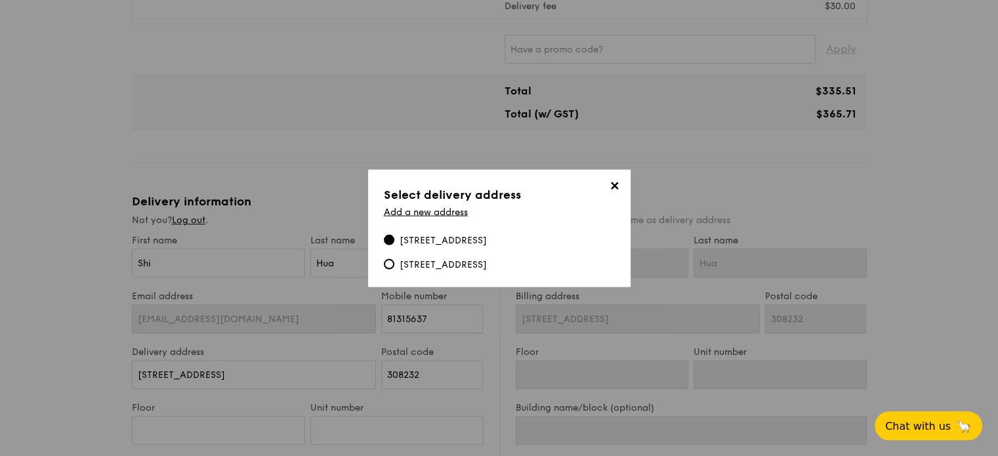
click at [614, 187] on span "✕" at bounding box center [614, 187] width 18 height 18
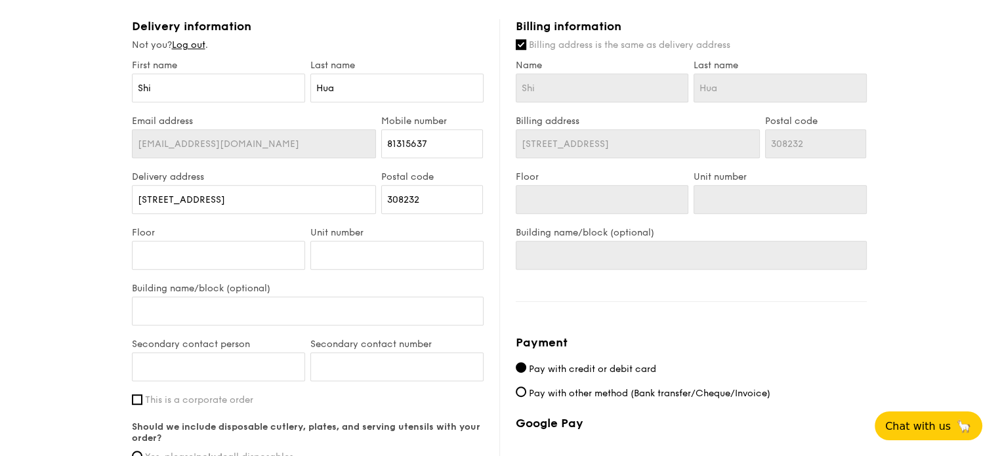
scroll to position [656, 0]
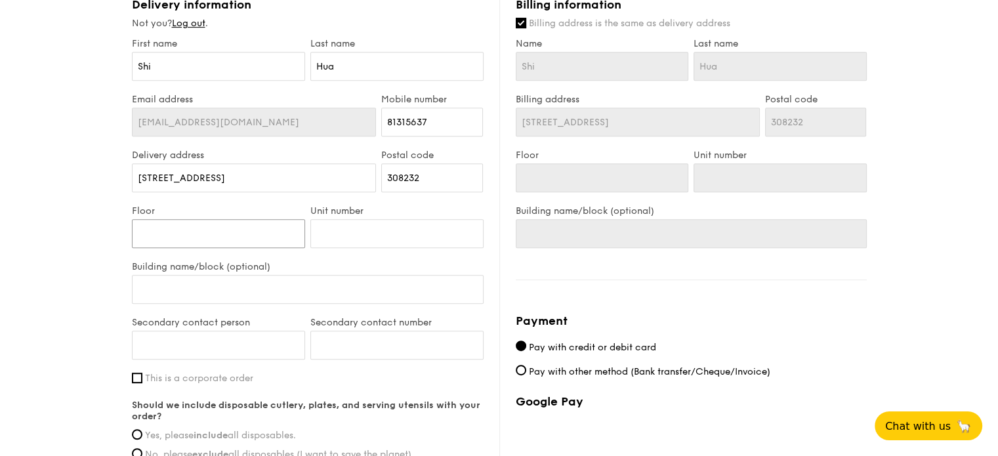
click at [240, 228] on input "Floor" at bounding box center [218, 233] width 173 height 29
type input "2"
click at [319, 262] on label "Building name/block (optional)" at bounding box center [308, 266] width 352 height 11
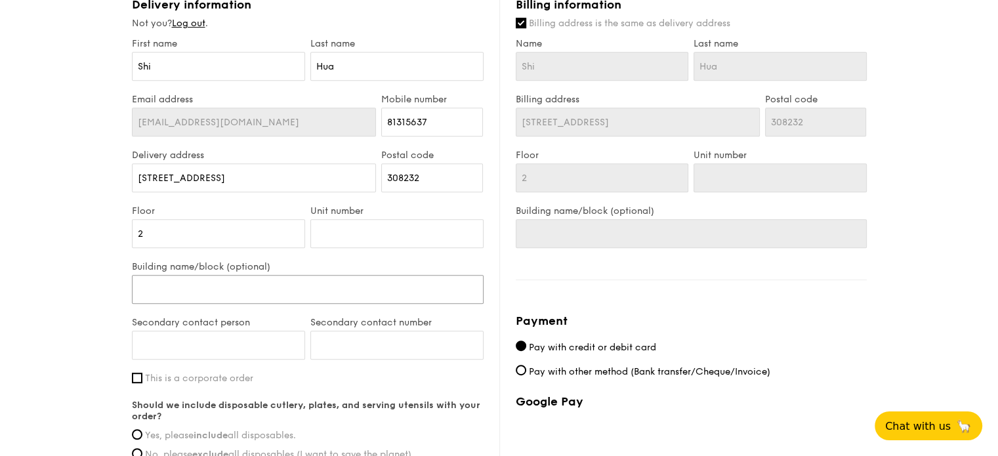
click at [319, 275] on input "Building name/block (optional)" at bounding box center [308, 289] width 352 height 29
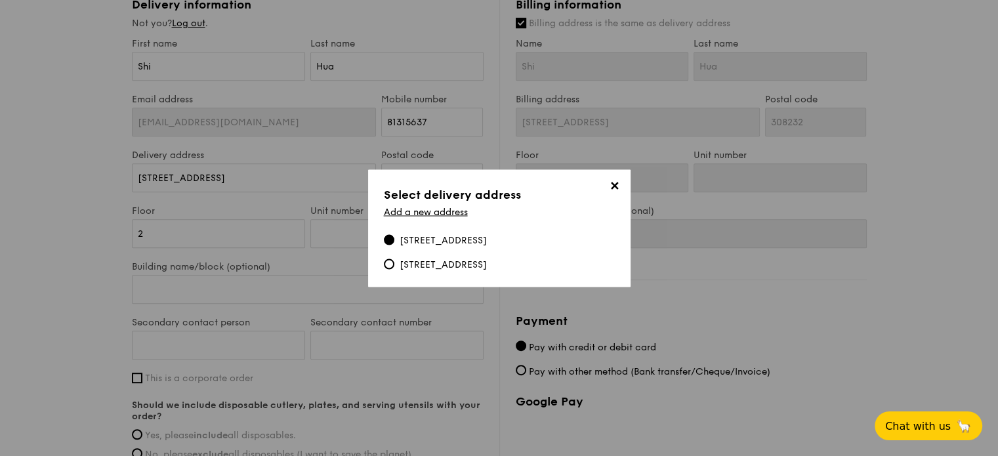
click at [609, 191] on span "✕" at bounding box center [614, 187] width 18 height 18
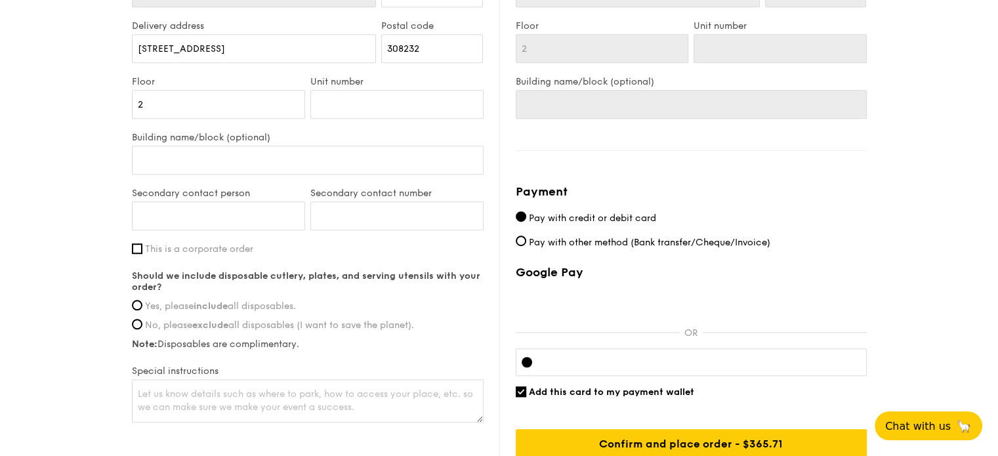
scroll to position [787, 0]
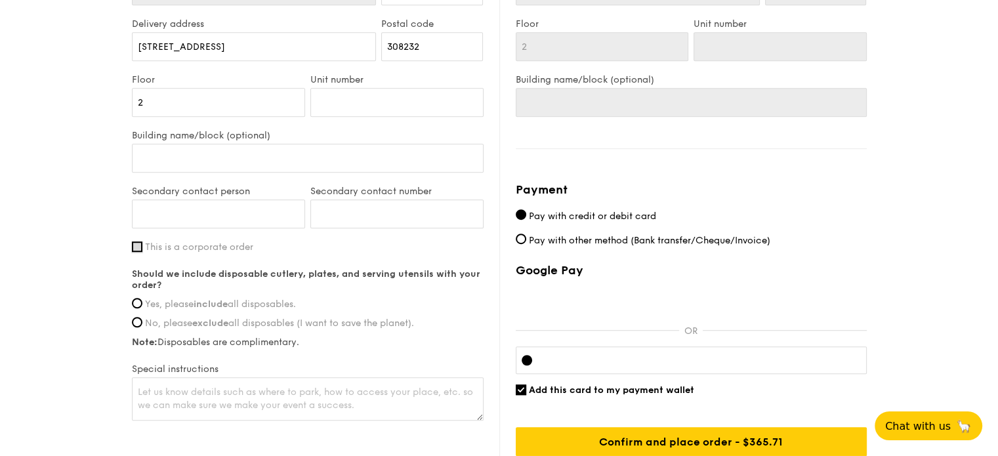
click at [134, 246] on input "This is a corporate order" at bounding box center [137, 246] width 10 height 10
checkbox input "true"
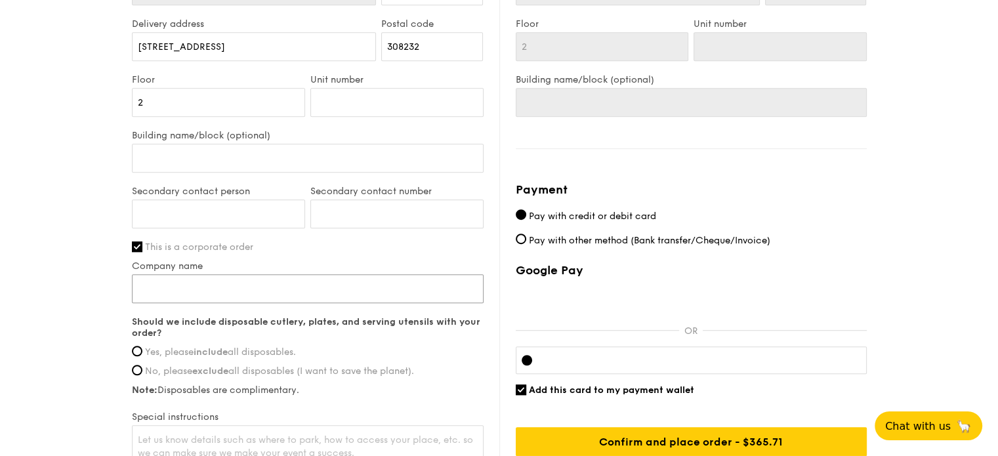
click at [155, 282] on input "Company name" at bounding box center [308, 288] width 352 height 29
type input "Olink Proteomics"
click at [155, 354] on span "Yes, please include all disposables." at bounding box center [220, 351] width 151 height 11
click at [142, 354] on input "Yes, please include all disposables." at bounding box center [137, 351] width 10 height 10
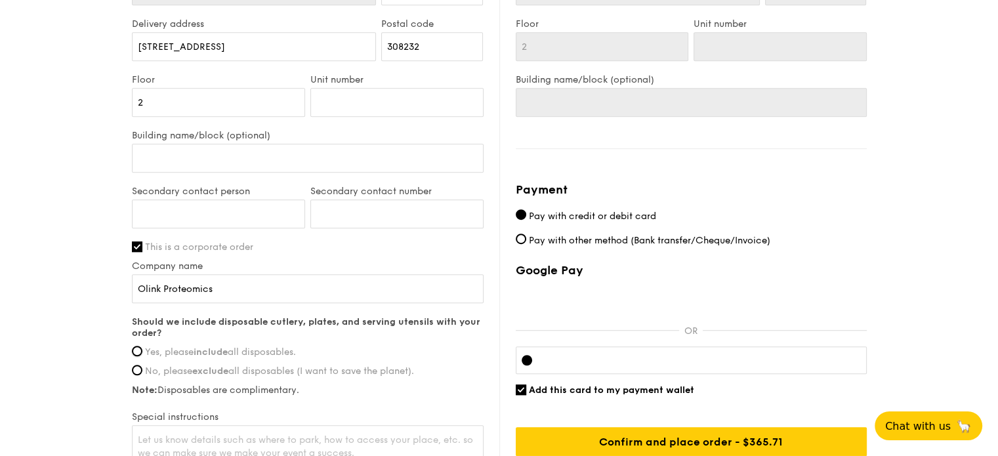
radio input "true"
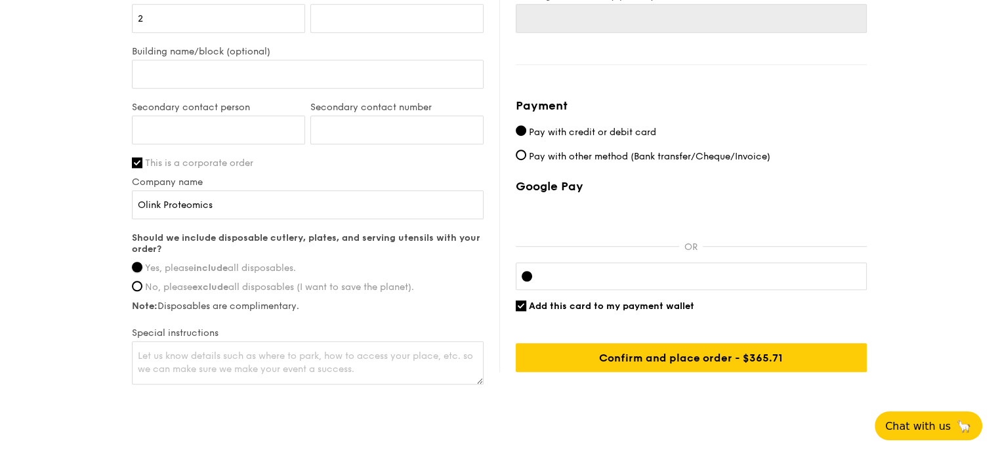
scroll to position [905, 0]
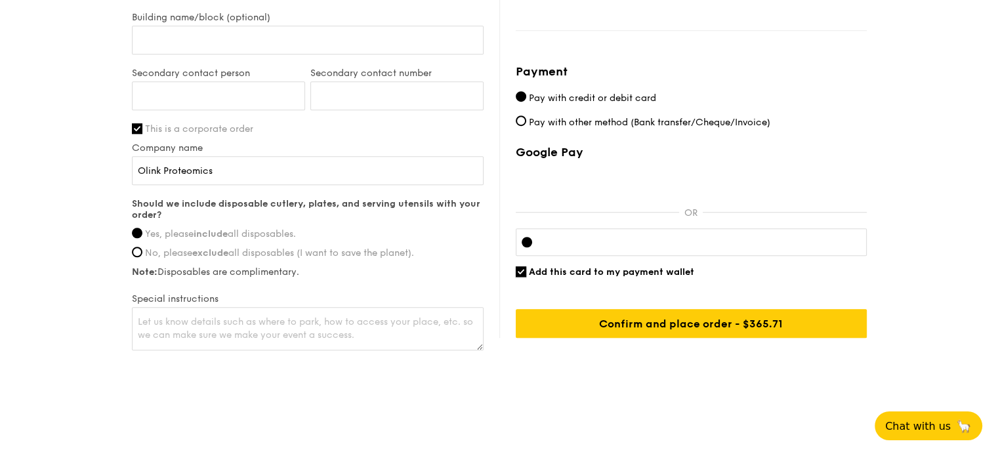
click at [518, 266] on input "Add this card to my payment wallet" at bounding box center [521, 271] width 10 height 10
checkbox input "false"
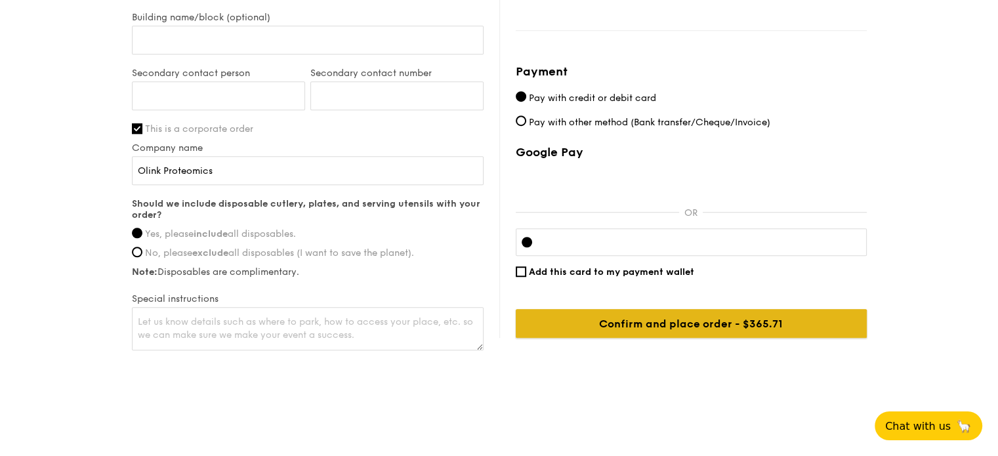
click at [712, 321] on input "Confirm and place order - $365.71" at bounding box center [691, 323] width 351 height 29
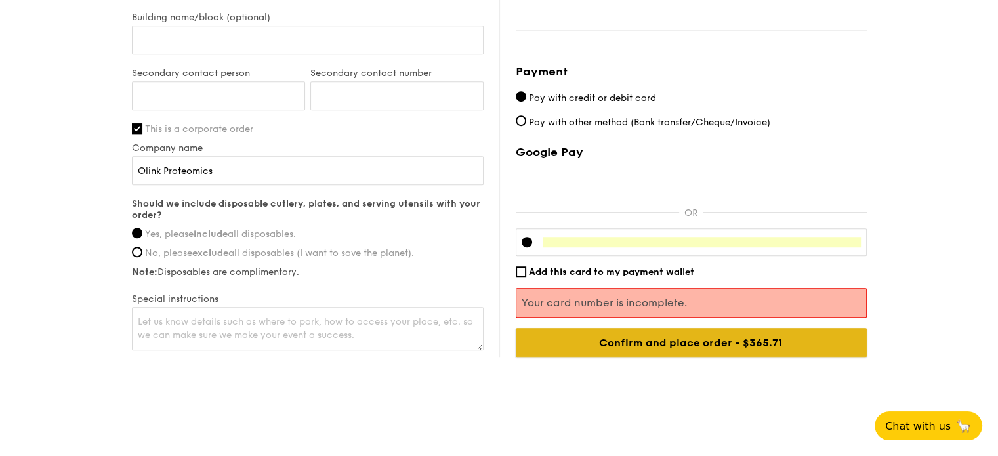
click at [756, 334] on input "Confirm and place order - $365.71" at bounding box center [691, 342] width 351 height 29
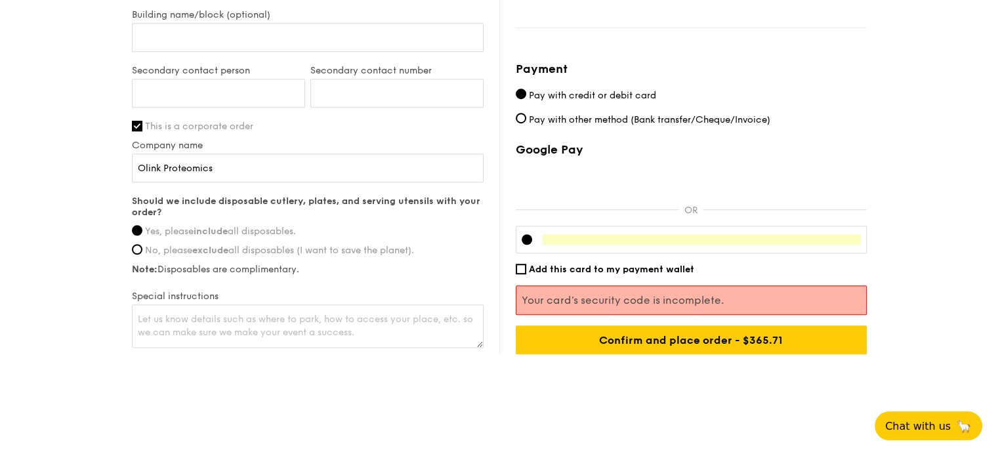
scroll to position [908, 0]
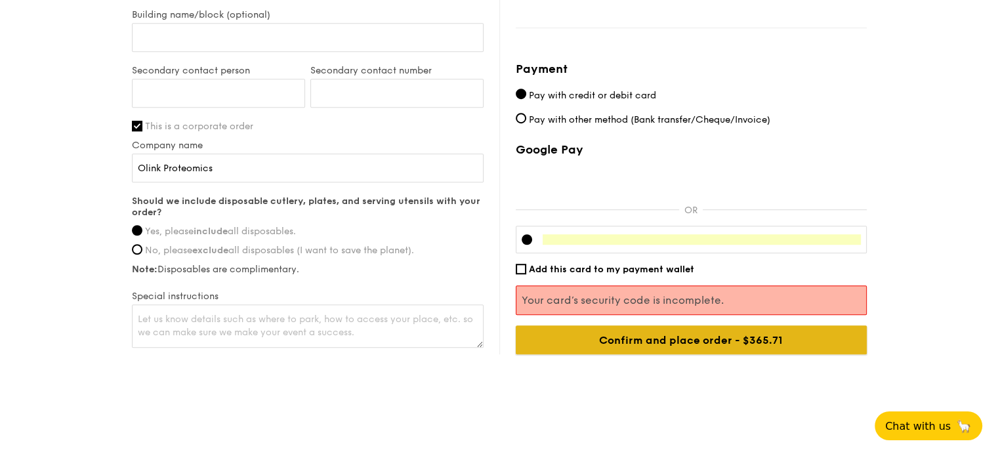
click at [698, 340] on input "Confirm and place order - $365.71" at bounding box center [691, 339] width 351 height 29
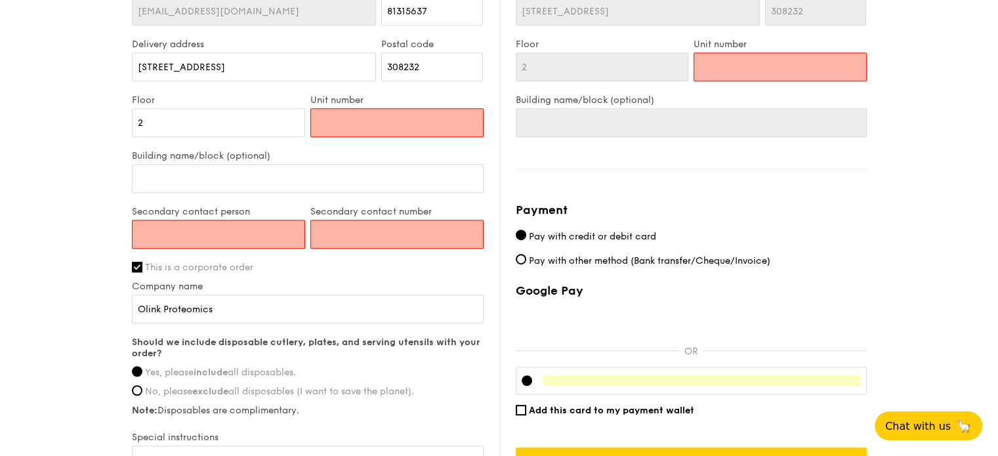
scroll to position [743, 0]
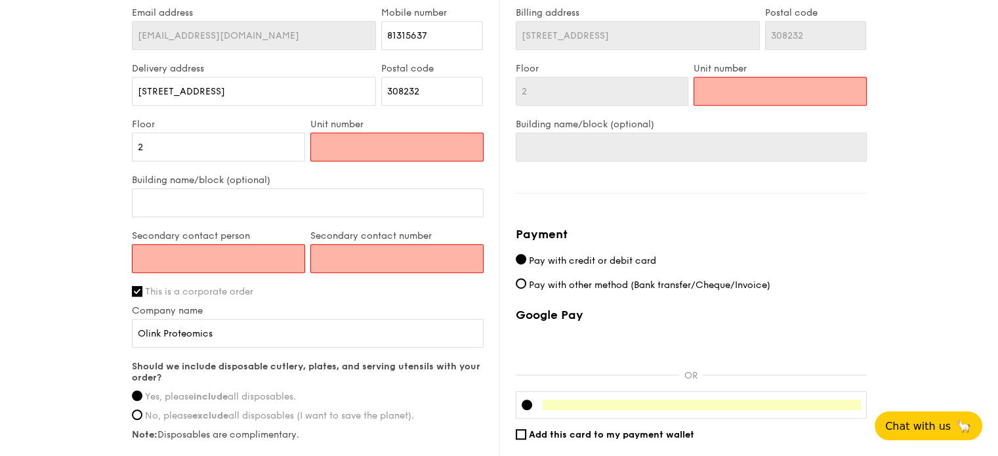
click at [355, 144] on input "Unit number" at bounding box center [396, 147] width 173 height 29
type input "0"
type input "00"
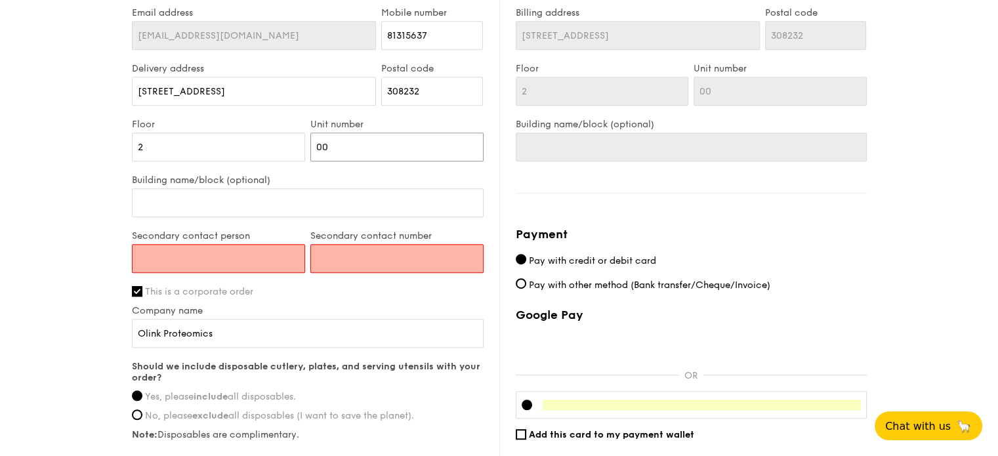
type input "00"
click at [230, 264] on input "Secondary contact person" at bounding box center [218, 258] width 173 height 29
type input "[PERSON_NAME]"
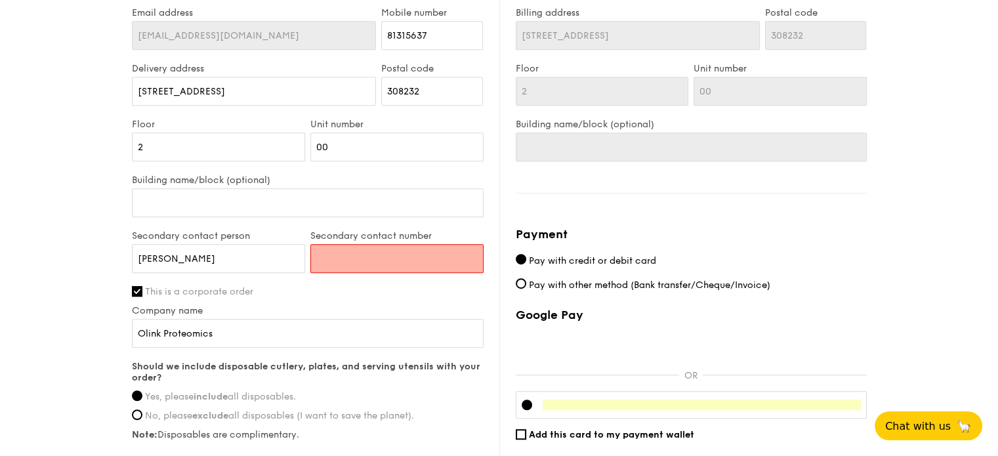
click at [370, 260] on input "Secondary contact number" at bounding box center [396, 258] width 173 height 29
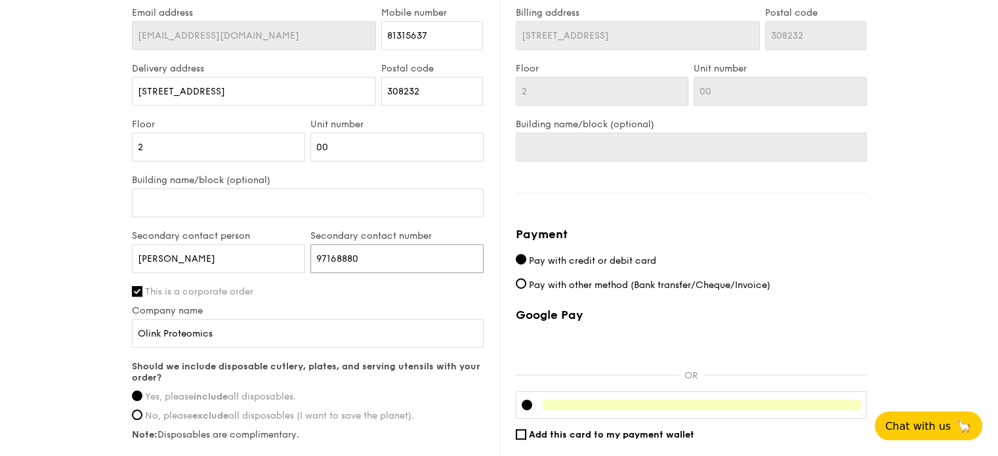
type input "97168880"
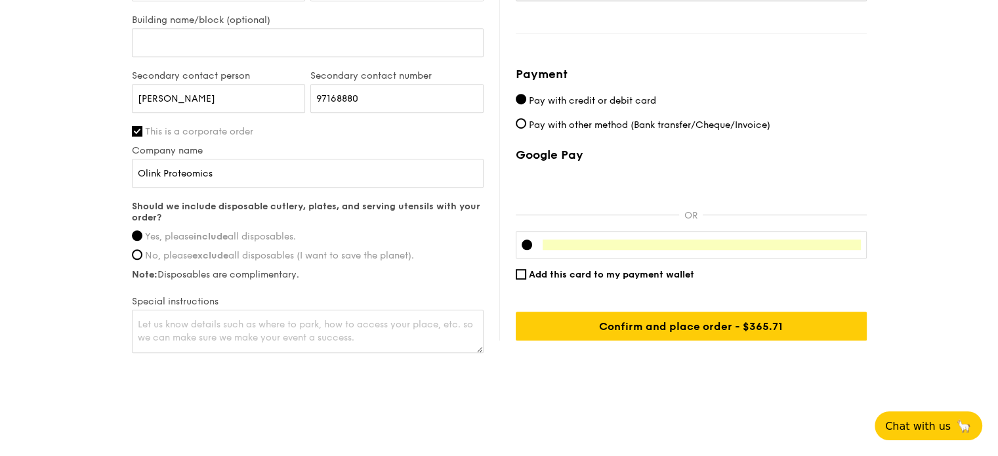
scroll to position [905, 0]
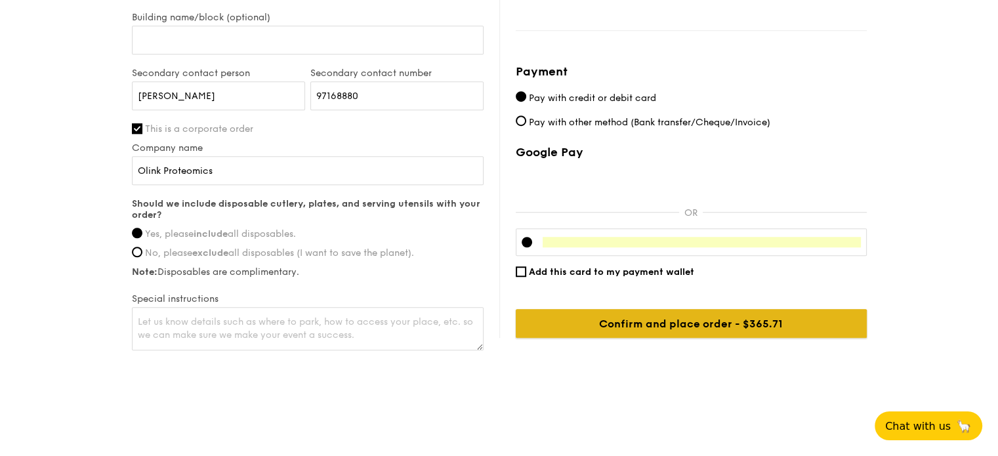
click at [682, 319] on input "Confirm and place order - $365.71" at bounding box center [691, 323] width 351 height 29
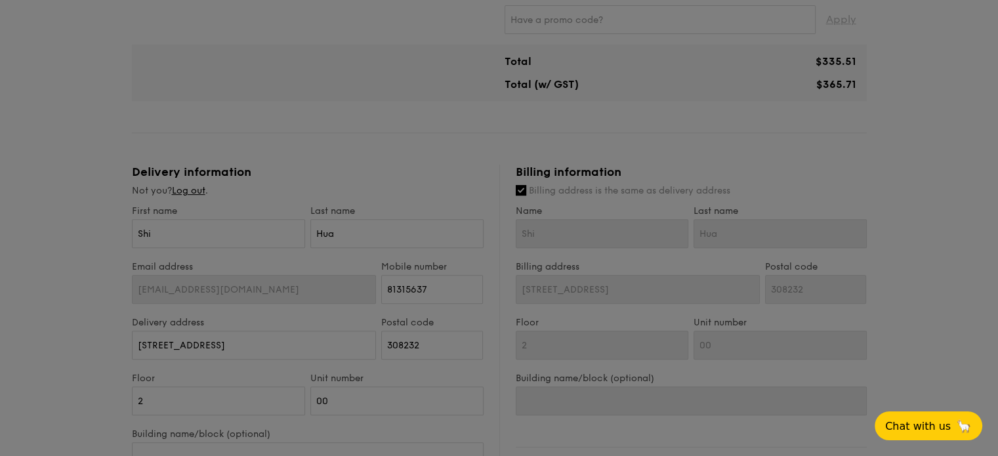
scroll to position [577, 0]
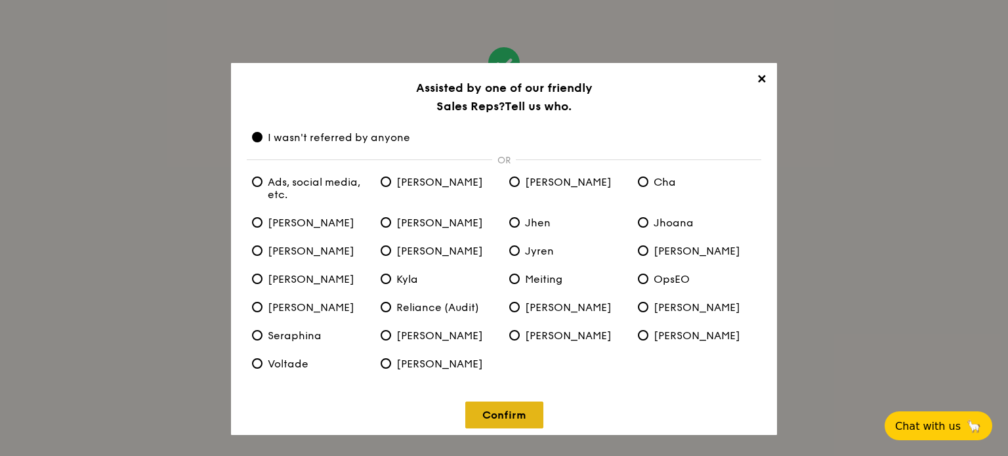
click at [513, 415] on link "Confirm" at bounding box center [504, 414] width 78 height 27
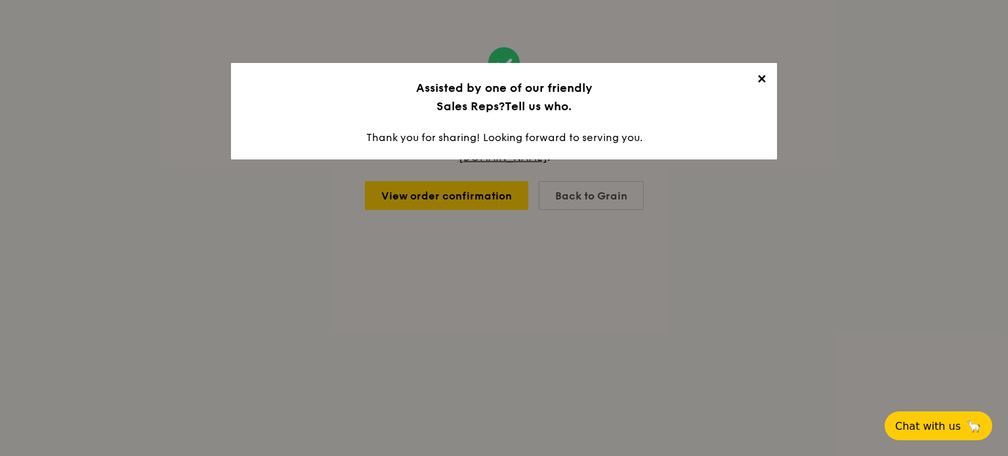
click at [762, 81] on span "✕" at bounding box center [761, 81] width 18 height 18
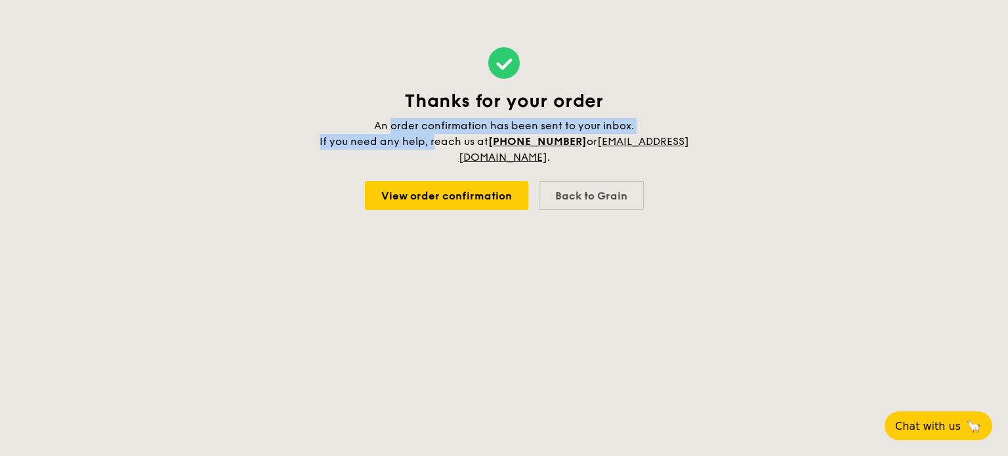
drag, startPoint x: 394, startPoint y: 125, endPoint x: 487, endPoint y: 145, distance: 95.8
click at [487, 145] on span "An order confirmation has been sent to your inbox. If you need any help, reach …" at bounding box center [503, 141] width 369 height 44
click at [441, 145] on span "An order confirmation has been sent to your inbox. If you need any help, reach …" at bounding box center [503, 141] width 369 height 44
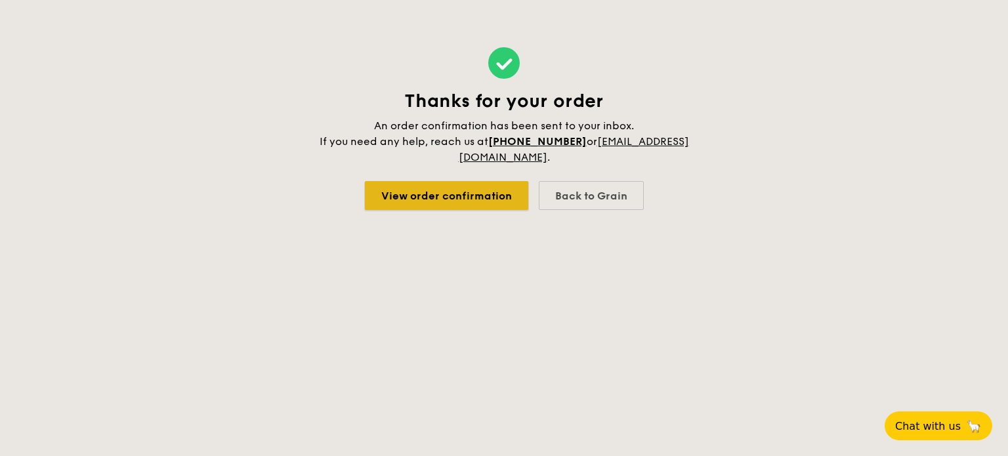
click at [457, 193] on link "View order confirmation" at bounding box center [446, 195] width 163 height 29
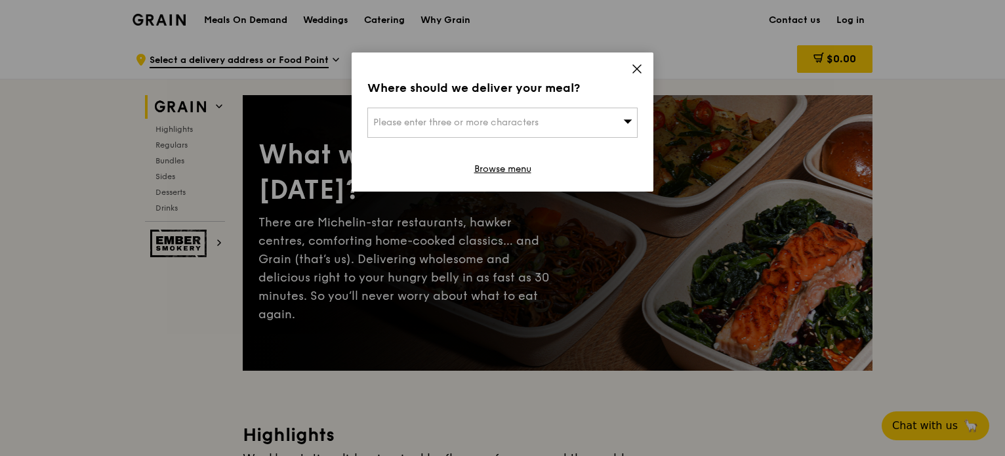
click at [526, 125] on span "Please enter three or more characters" at bounding box center [455, 122] width 165 height 11
click at [429, 125] on input "search" at bounding box center [502, 122] width 269 height 29
paste input "[STREET_ADDRESS]"
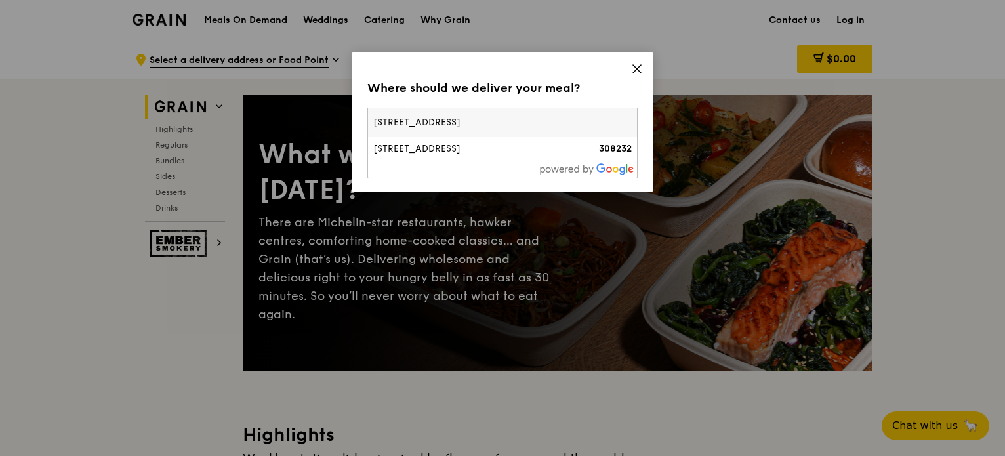
type input "[STREET_ADDRESS]"
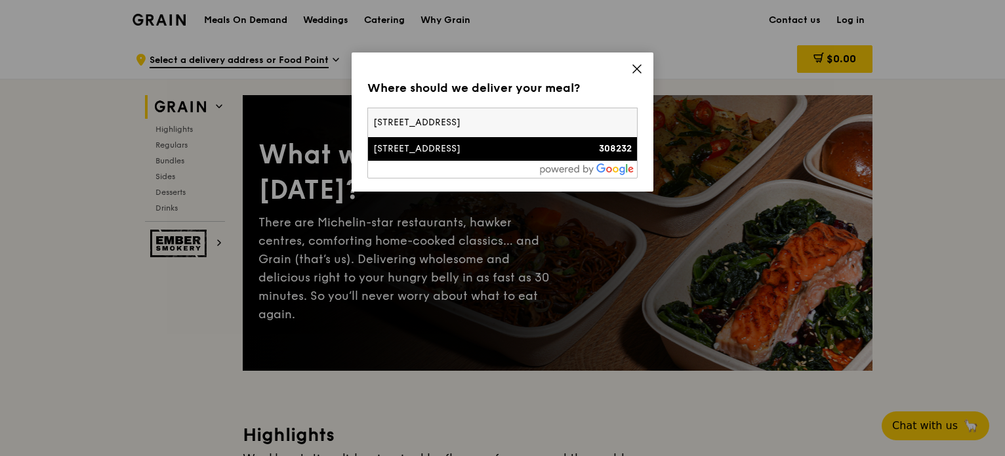
click at [463, 142] on div "[STREET_ADDRESS]" at bounding box center [470, 148] width 194 height 13
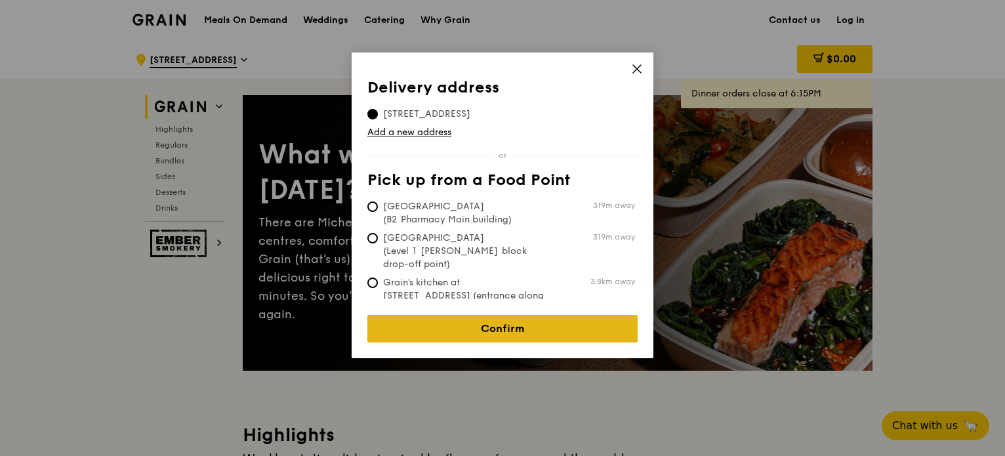
click at [522, 316] on link "Confirm" at bounding box center [502, 329] width 270 height 28
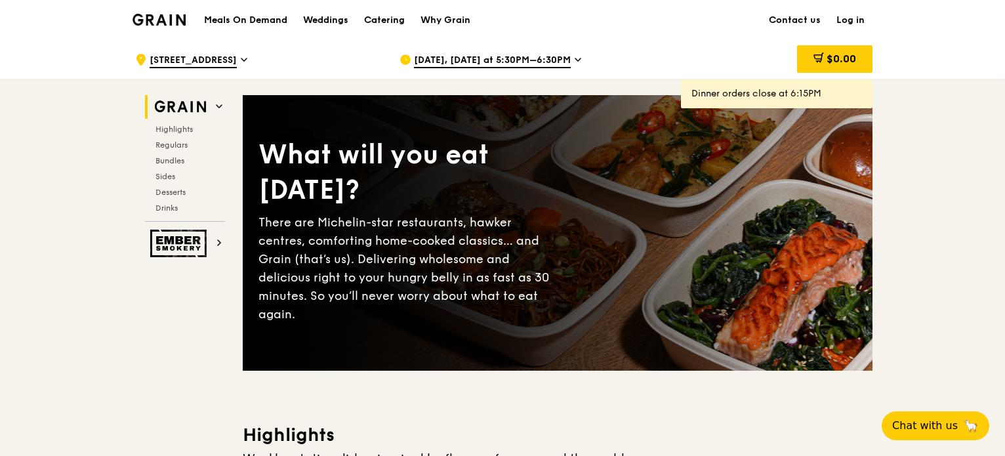
click at [480, 60] on span "Sep 16, Today at 5:30PM–6:30PM" at bounding box center [492, 61] width 157 height 14
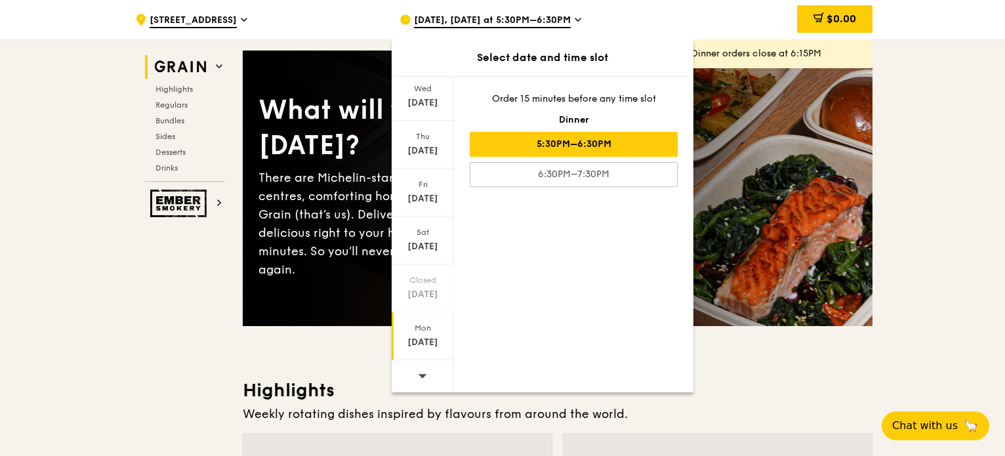
scroll to position [66, 0]
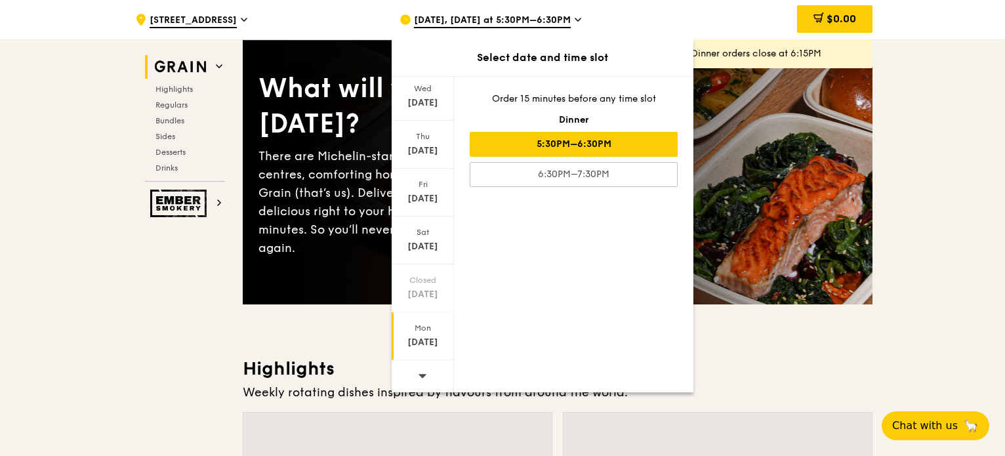
click at [417, 339] on div "[DATE]" at bounding box center [423, 342] width 58 height 13
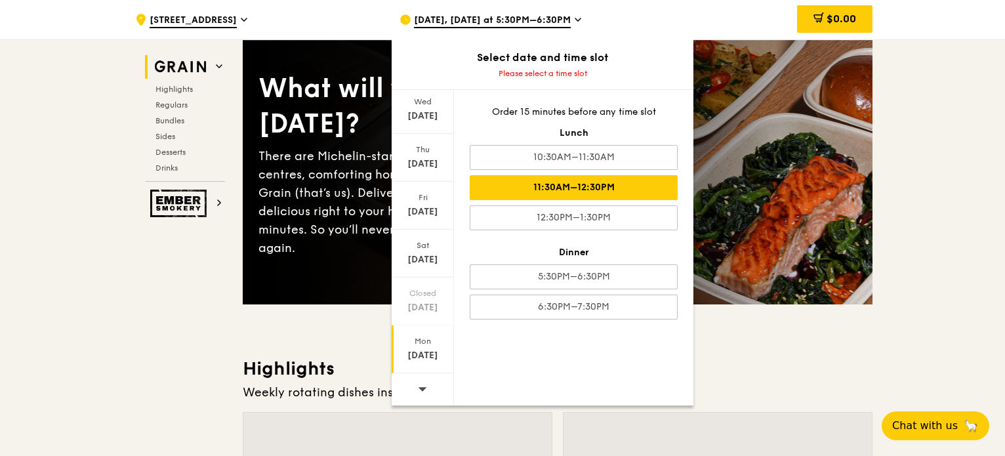
click at [599, 184] on div "11:30AM–12:30PM" at bounding box center [574, 187] width 208 height 25
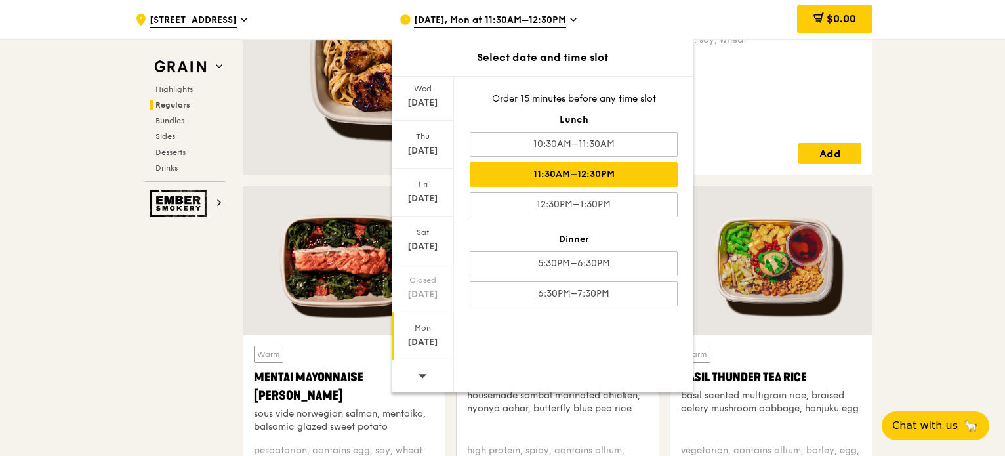
scroll to position [853, 0]
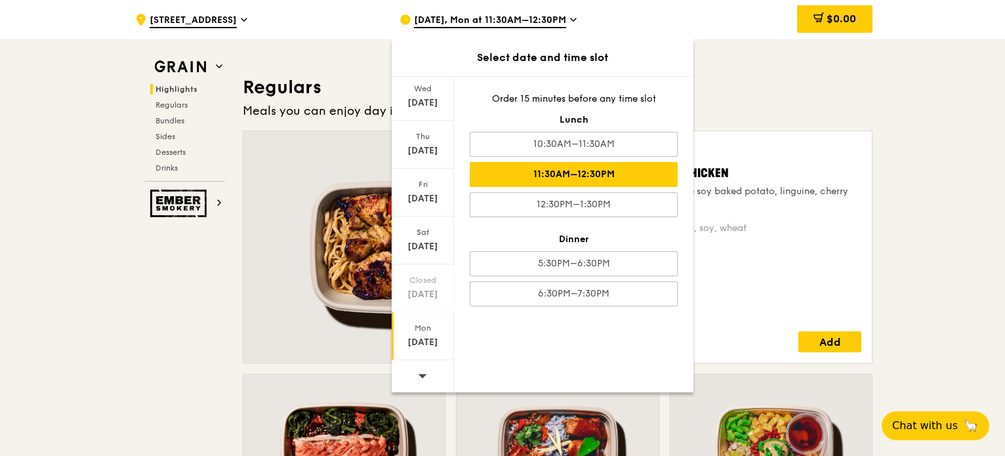
click at [594, 168] on div "11:30AM–12:30PM" at bounding box center [574, 174] width 208 height 25
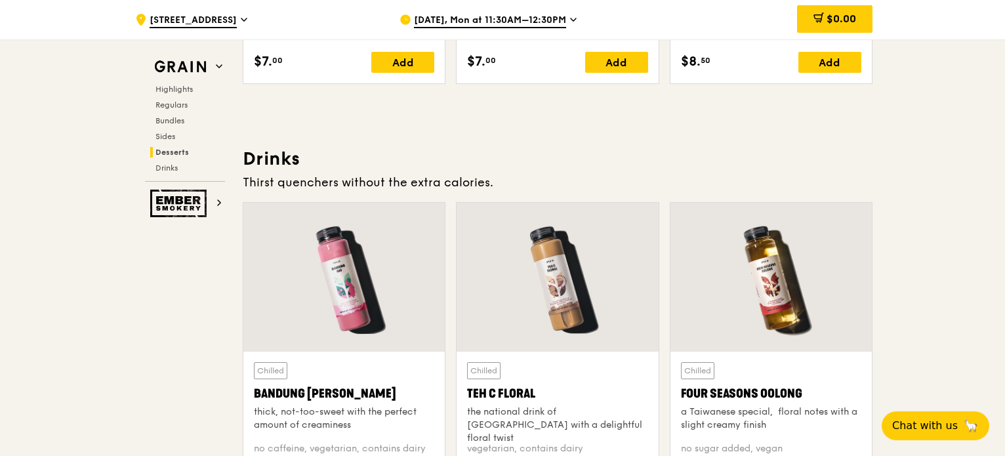
scroll to position [3998, 0]
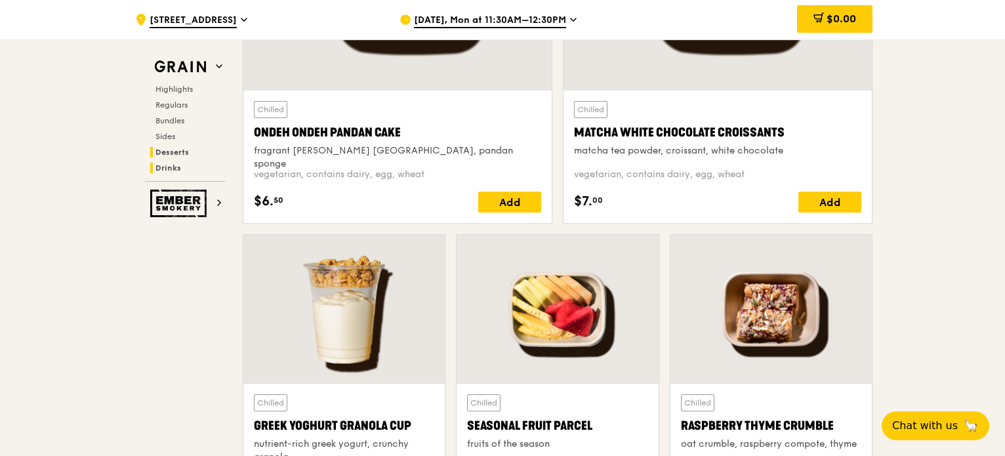
click at [171, 165] on span "Drinks" at bounding box center [168, 167] width 26 height 9
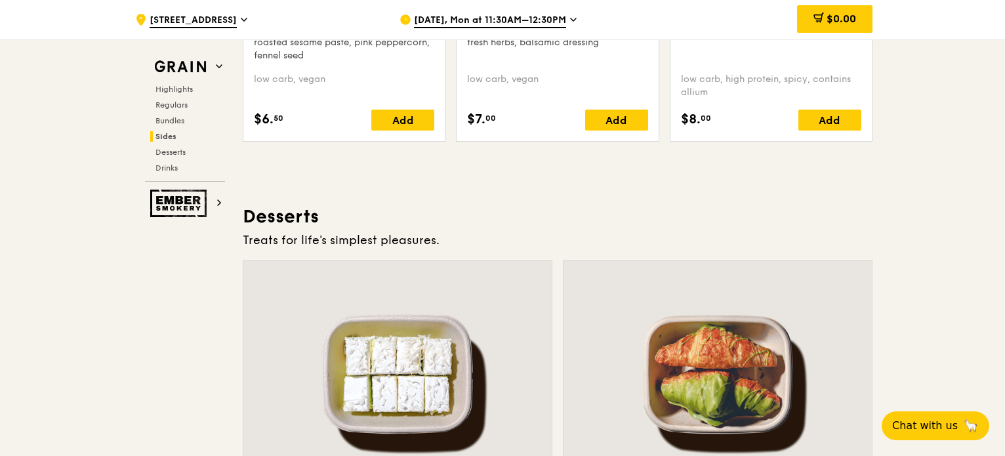
scroll to position [3277, 0]
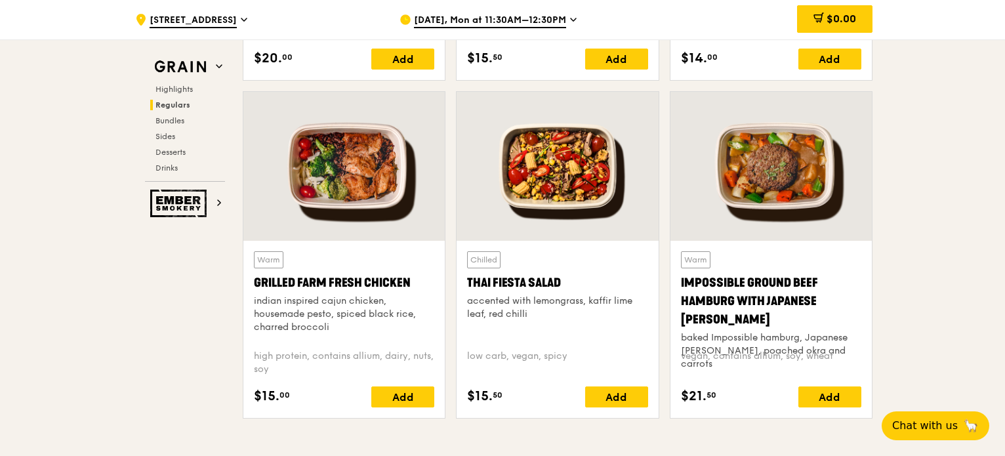
scroll to position [1496, 0]
